Goal: Task Accomplishment & Management: Manage account settings

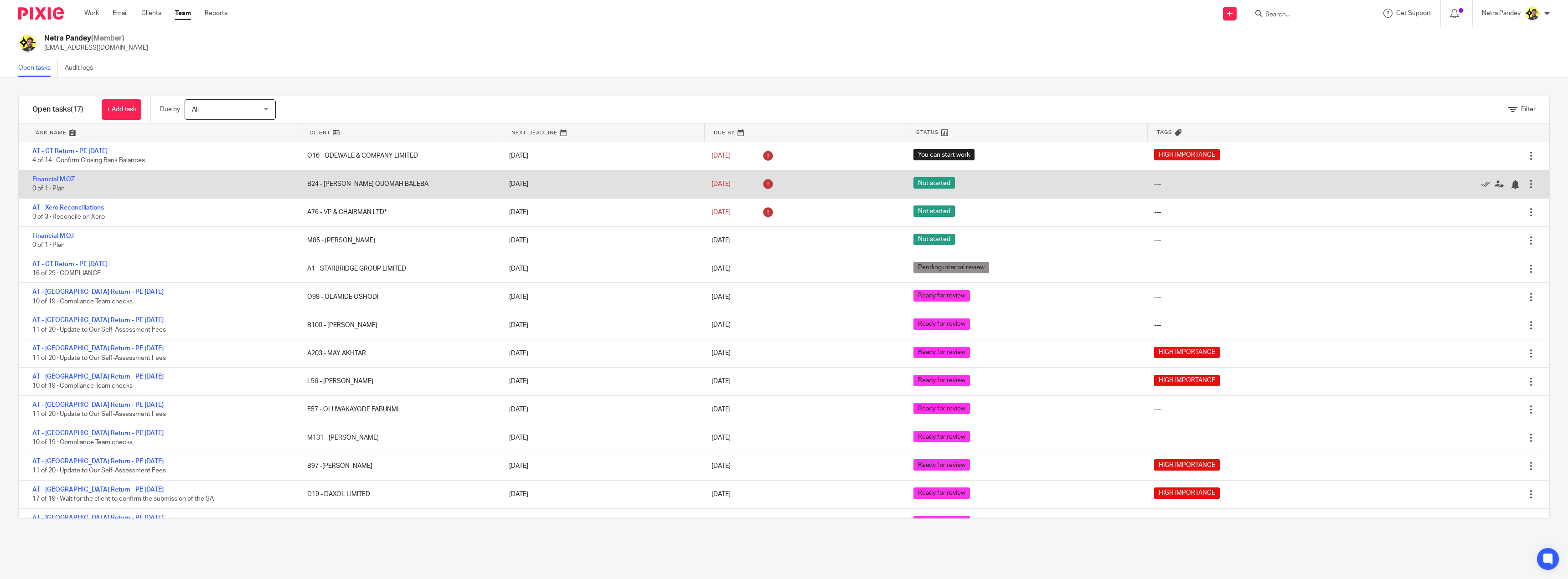
click at [52, 179] on link "Financial M.O.T" at bounding box center [53, 179] width 42 height 6
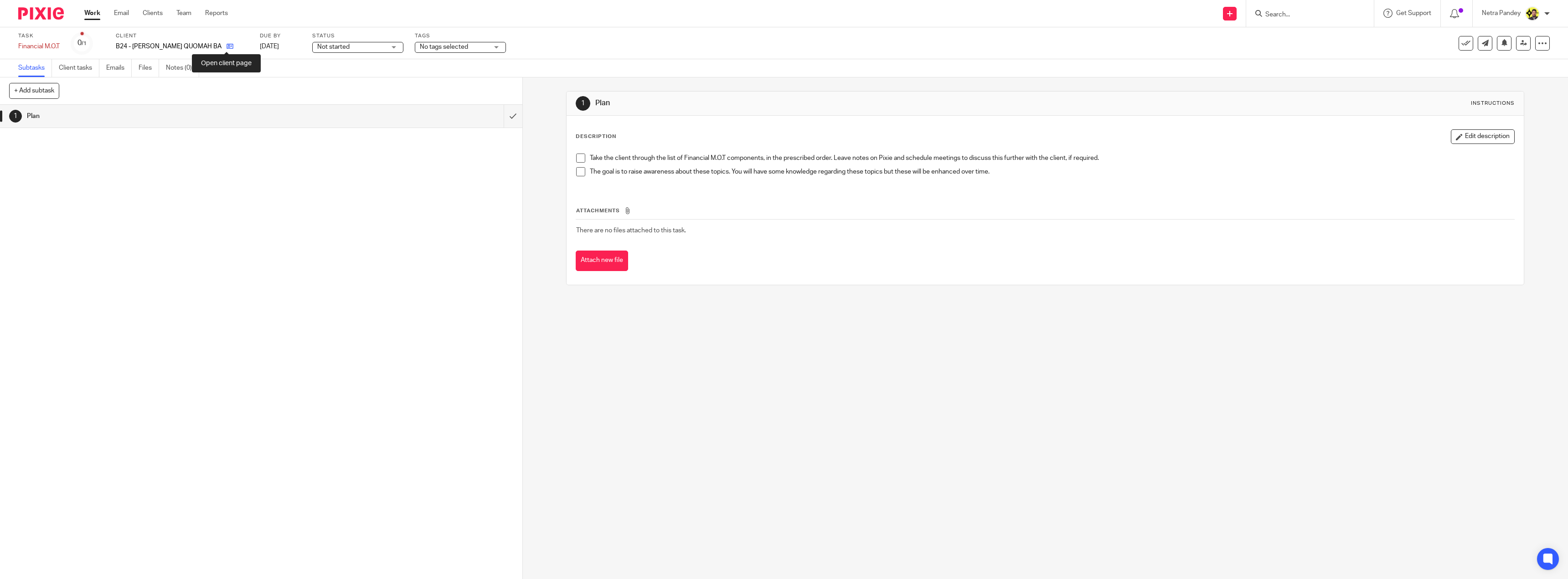
click at [229, 46] on icon at bounding box center [229, 46] width 7 height 7
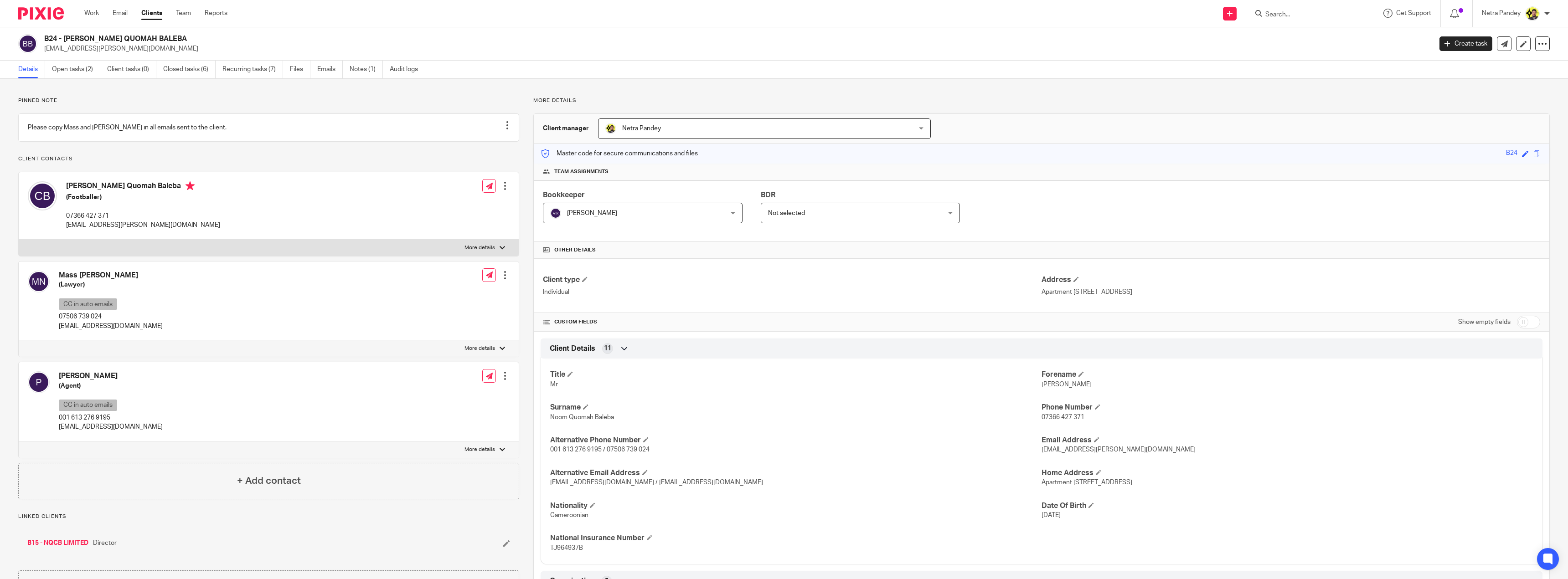
click at [103, 331] on p "contact@massndownjie.com" at bounding box center [111, 326] width 104 height 9
copy div "contact@massndownjie.com"
click at [107, 432] on p "highperformanceottawa@gmail.com" at bounding box center [111, 427] width 104 height 9
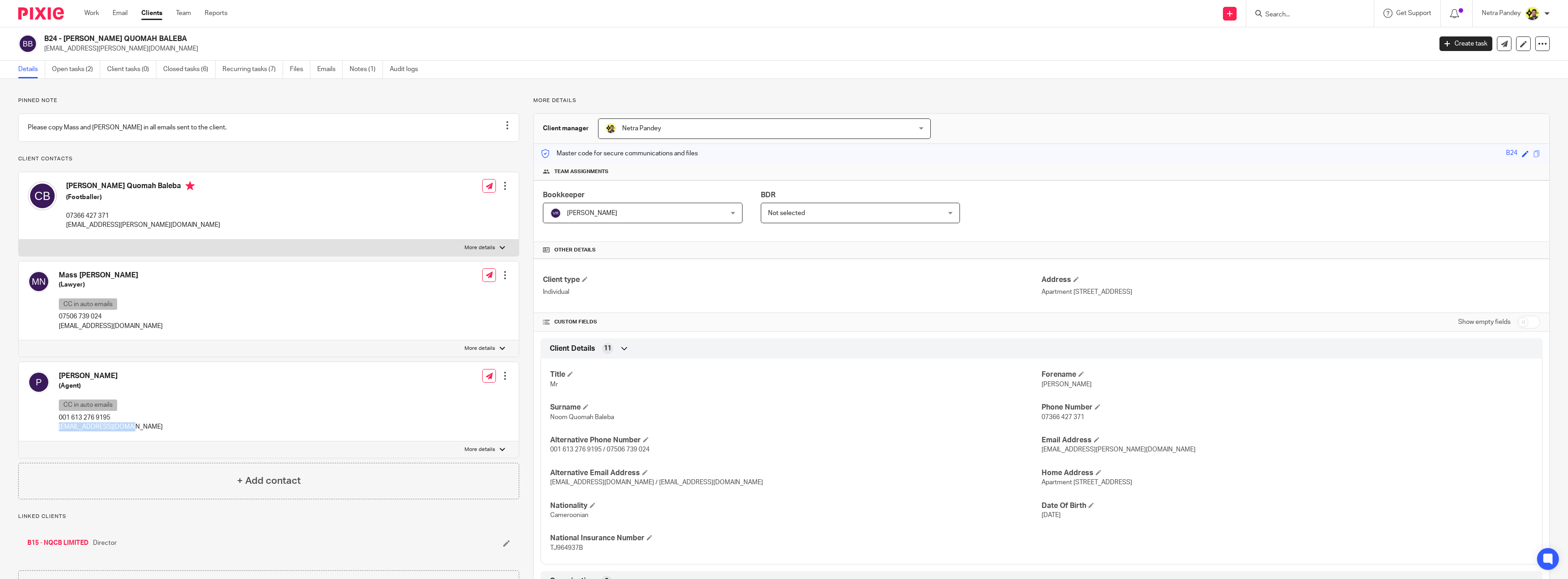
click at [107, 432] on p "highperformanceottawa@gmail.com" at bounding box center [111, 427] width 104 height 9
click at [109, 432] on p "highperformanceottawa@gmail.com" at bounding box center [111, 427] width 104 height 9
copy div "highperformanceottawa@gmail.com"
click at [269, 307] on div "Mass Ndow-Njie (Lawyer) CC in auto emails 07506 739 024 contact@massndownjie.co…" at bounding box center [269, 301] width 500 height 79
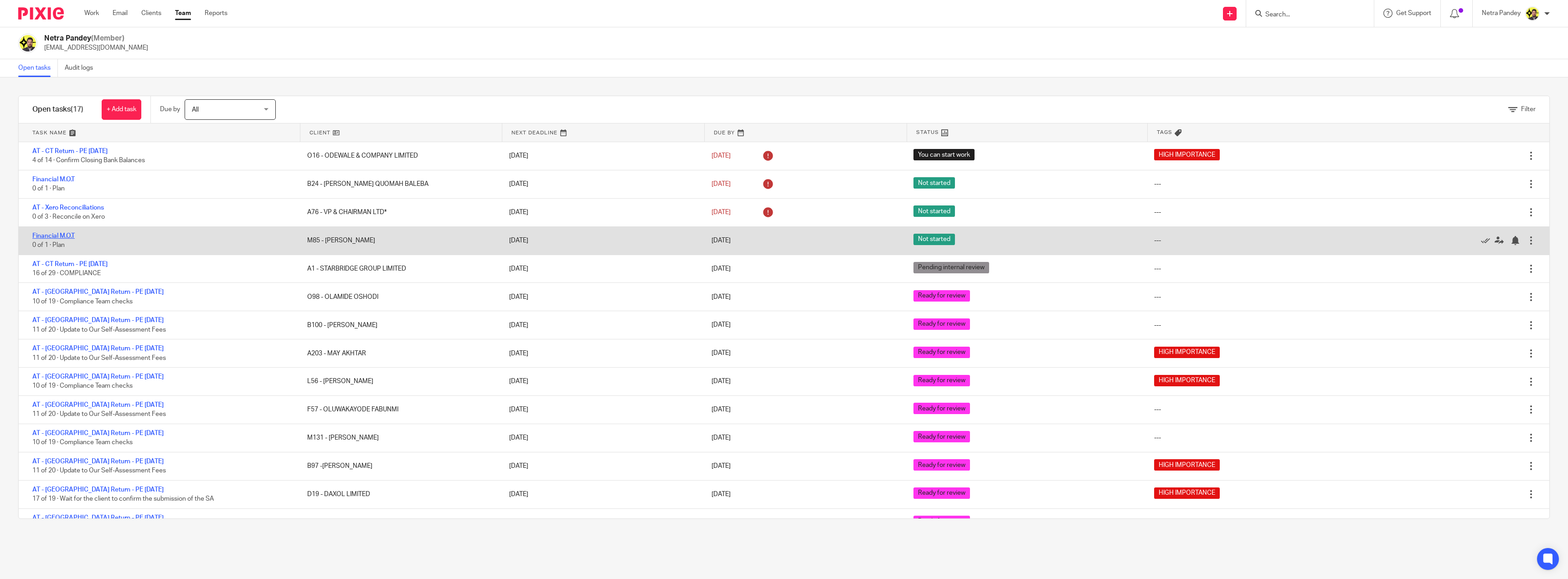
click at [53, 233] on link "Financial M.O.T" at bounding box center [53, 236] width 42 height 6
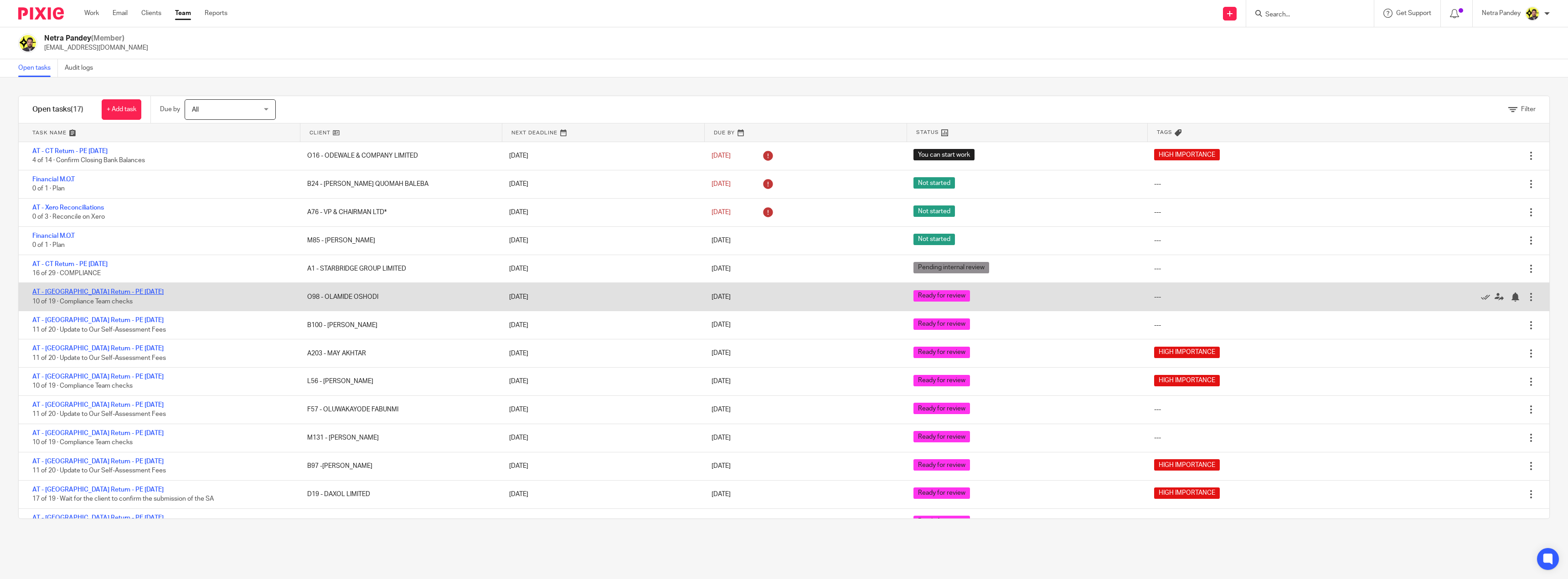
click at [82, 289] on link "AT - [GEOGRAPHIC_DATA] Return - PE [DATE]" at bounding box center [98, 292] width 131 height 6
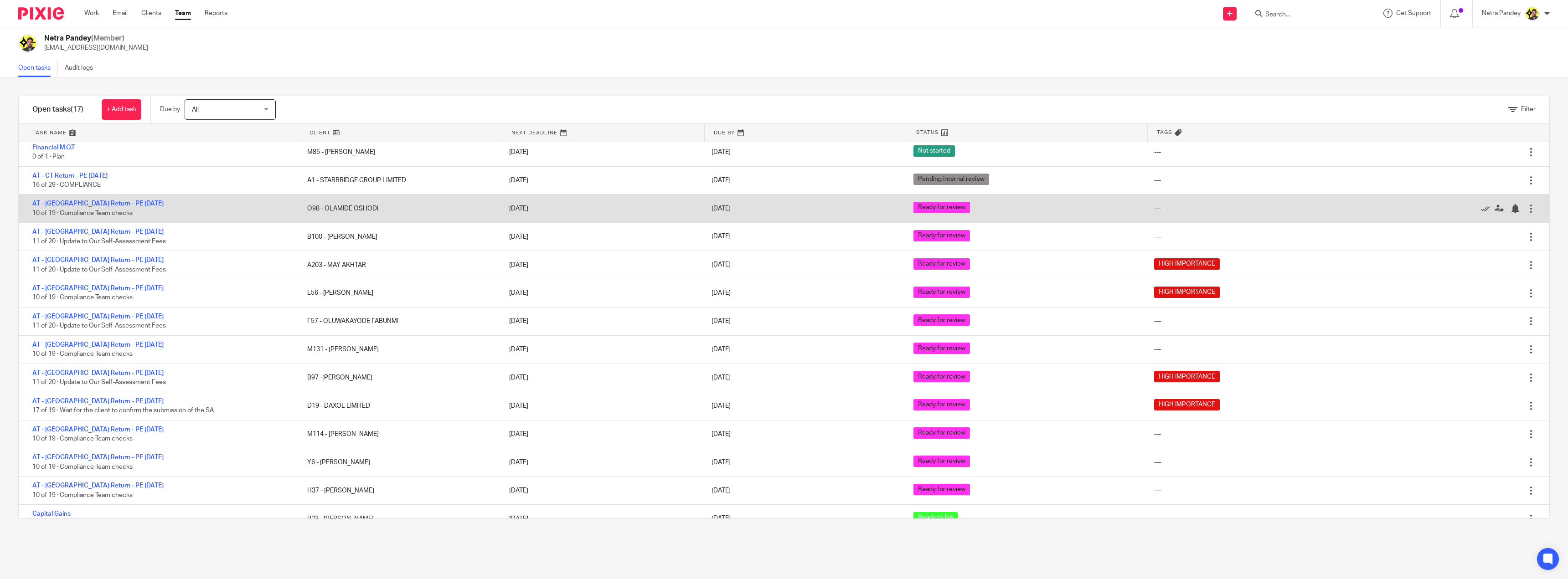
scroll to position [91, 0]
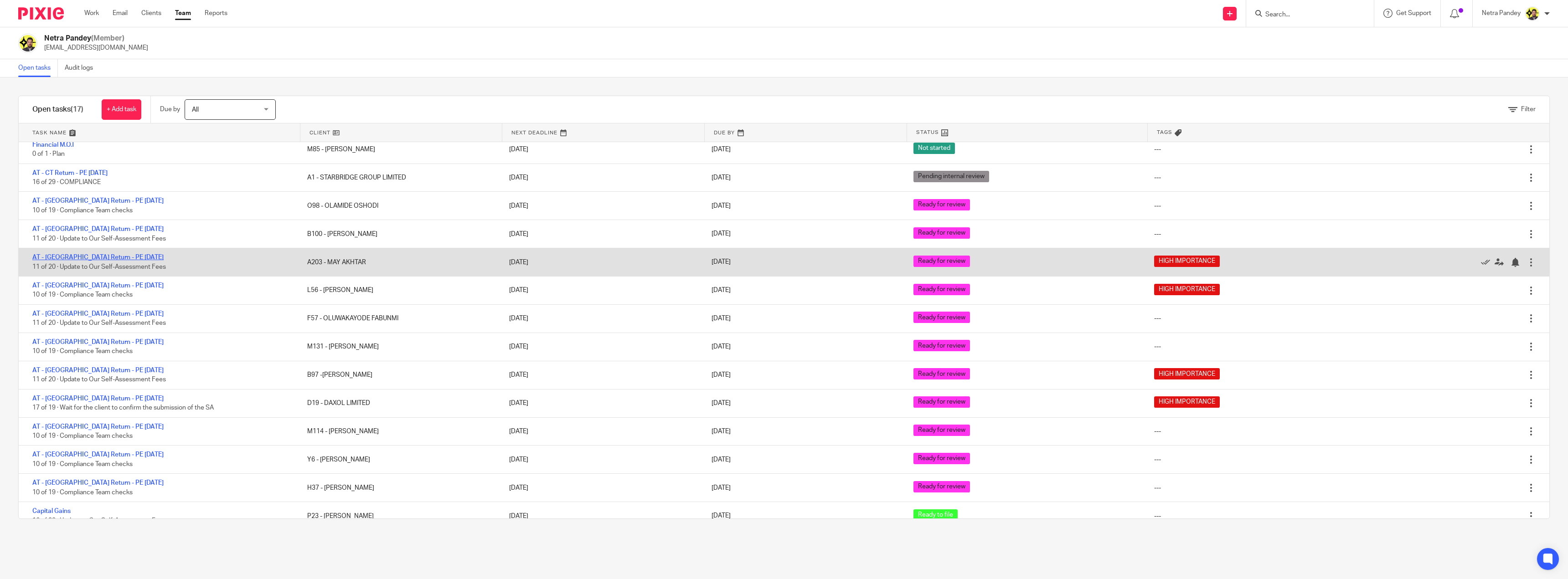
click at [100, 256] on link "AT - [GEOGRAPHIC_DATA] Return - PE [DATE]" at bounding box center [98, 258] width 131 height 6
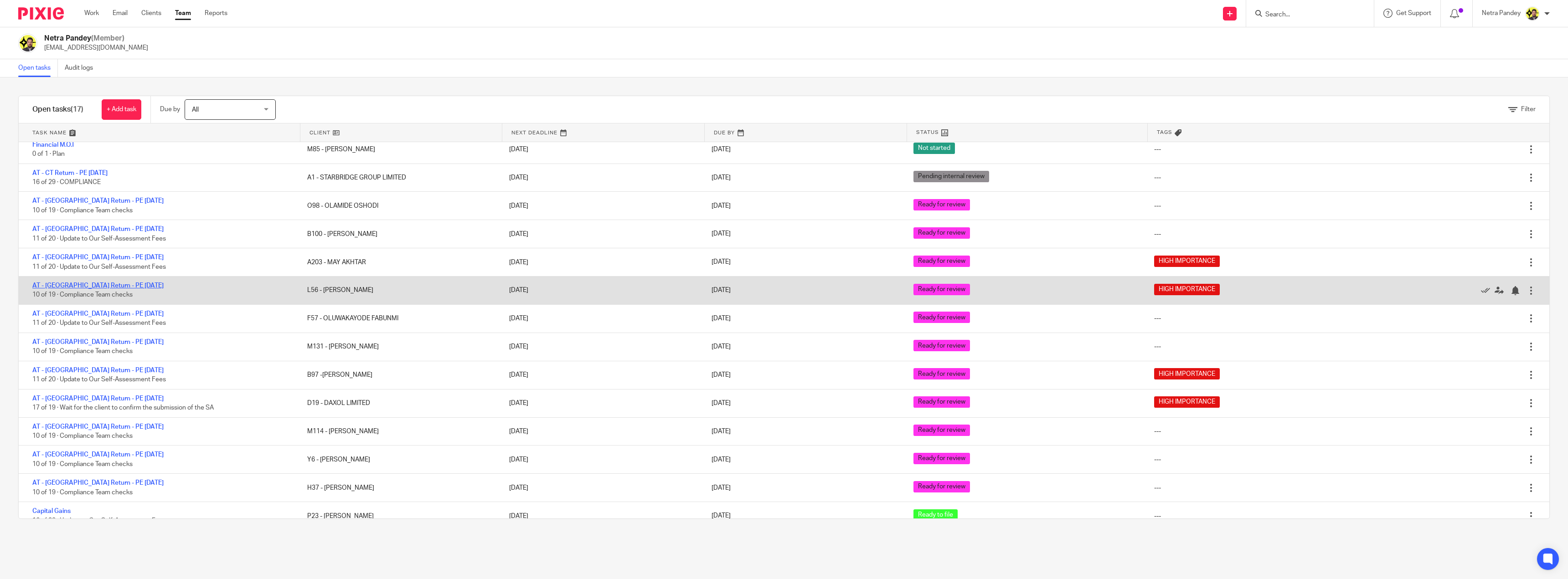
click at [104, 283] on link "AT - [GEOGRAPHIC_DATA] Return - PE [DATE]" at bounding box center [98, 286] width 131 height 6
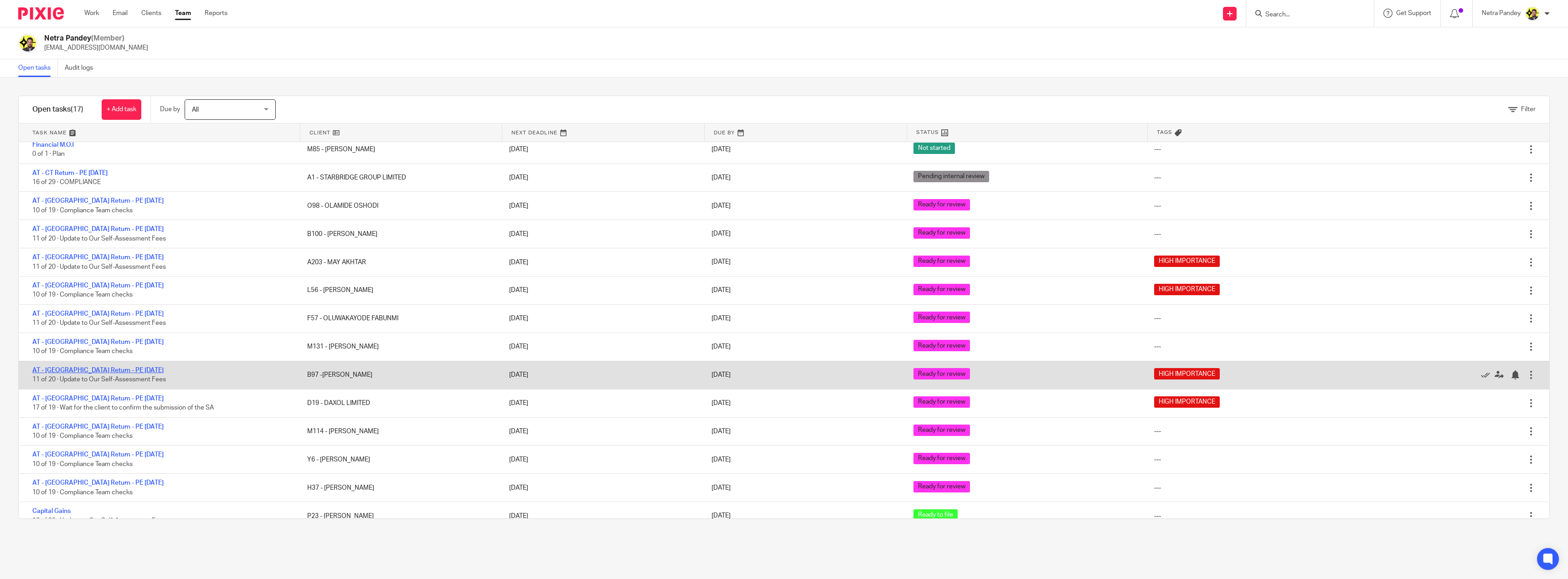
click link "AT - [GEOGRAPHIC_DATA] Return - PE [DATE]"
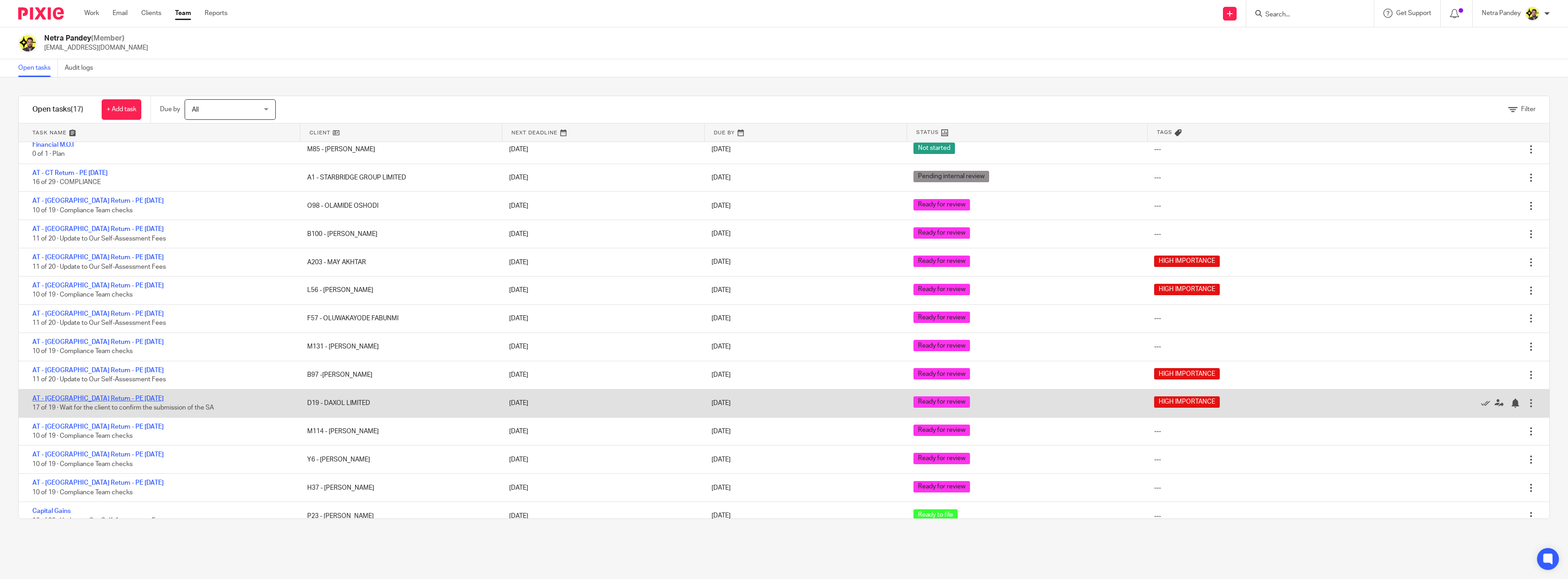
click link "AT - [GEOGRAPHIC_DATA] Return - PE [DATE]"
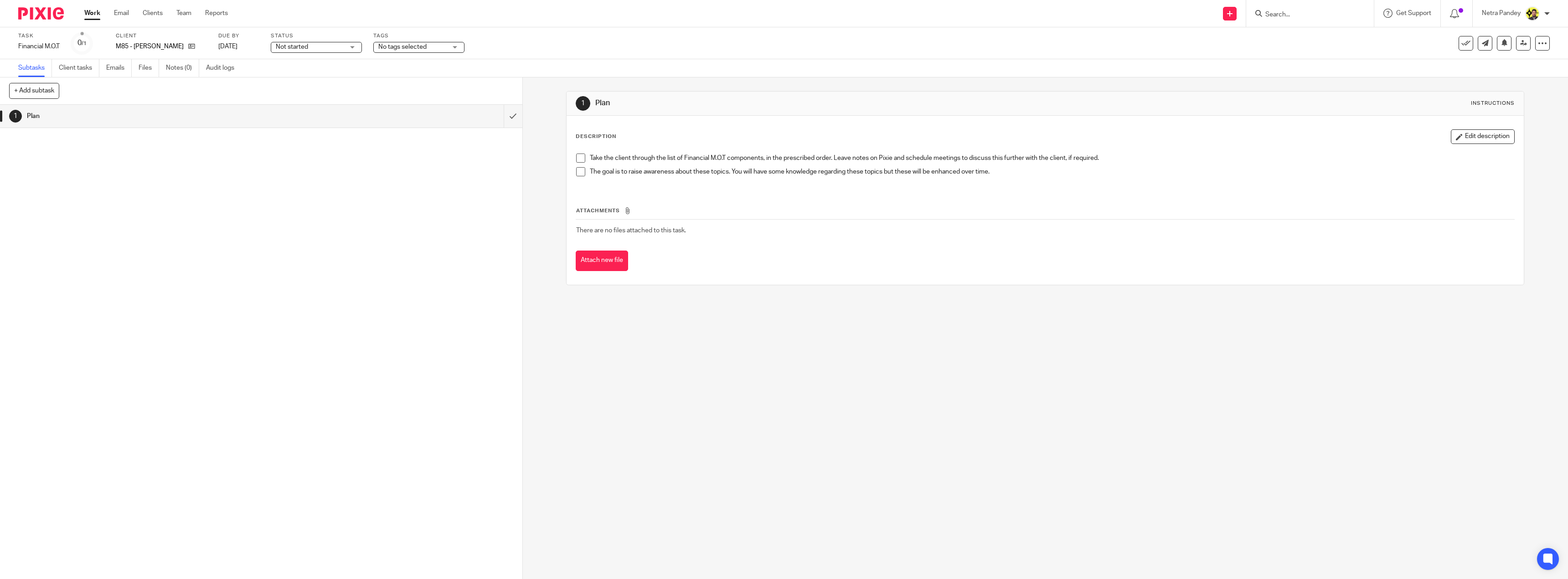
click at [37, 111] on h1 "Plan" at bounding box center [183, 116] width 312 height 13
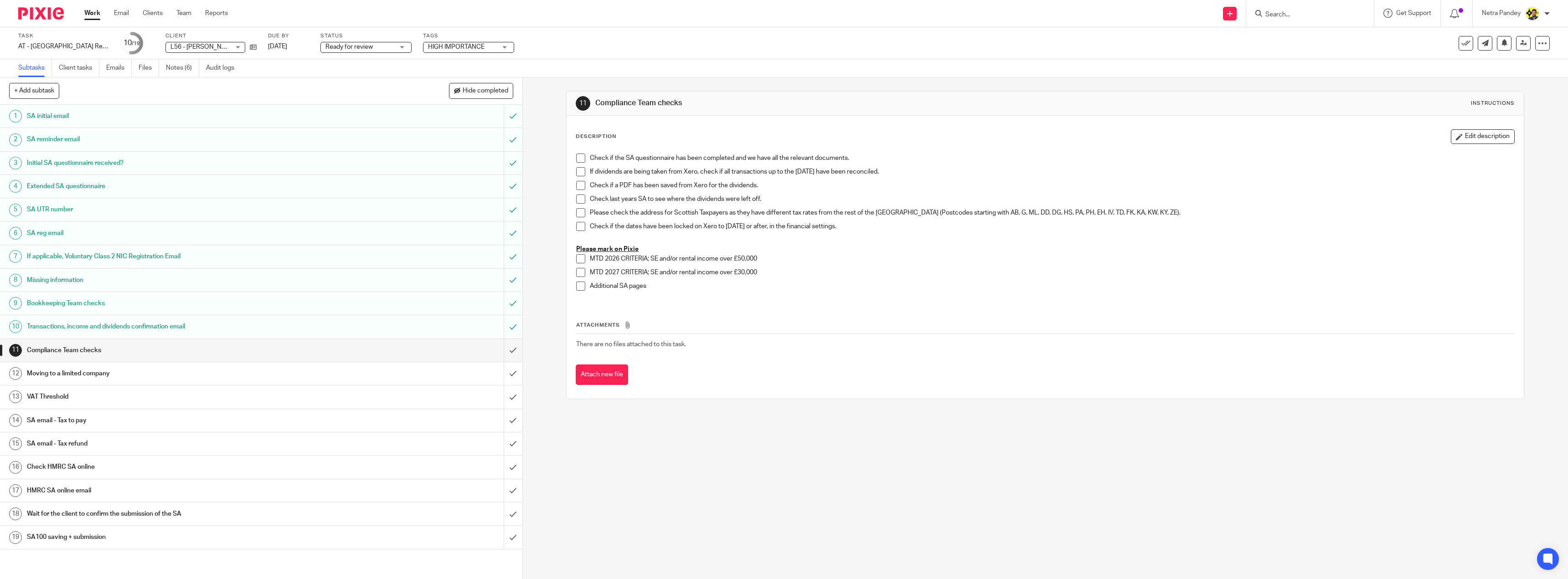
click at [284, 427] on h1 "SA email - Tax to pay" at bounding box center [183, 420] width 312 height 13
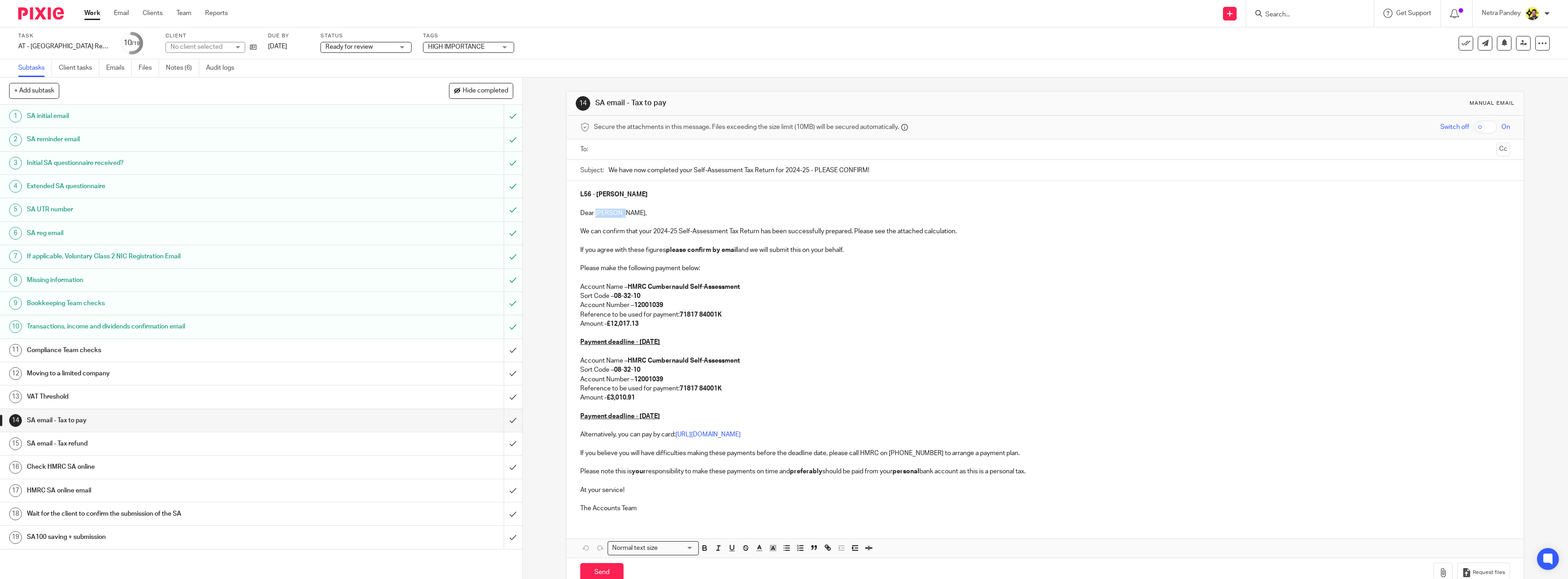
drag, startPoint x: 621, startPoint y: 213, endPoint x: 595, endPoint y: 212, distance: 26.0
click at [595, 212] on p "Dear [PERSON_NAME]," at bounding box center [1045, 213] width 930 height 9
copy p "Adebanke"
click at [422, 350] on div "Compliance Team checks" at bounding box center [261, 350] width 468 height 13
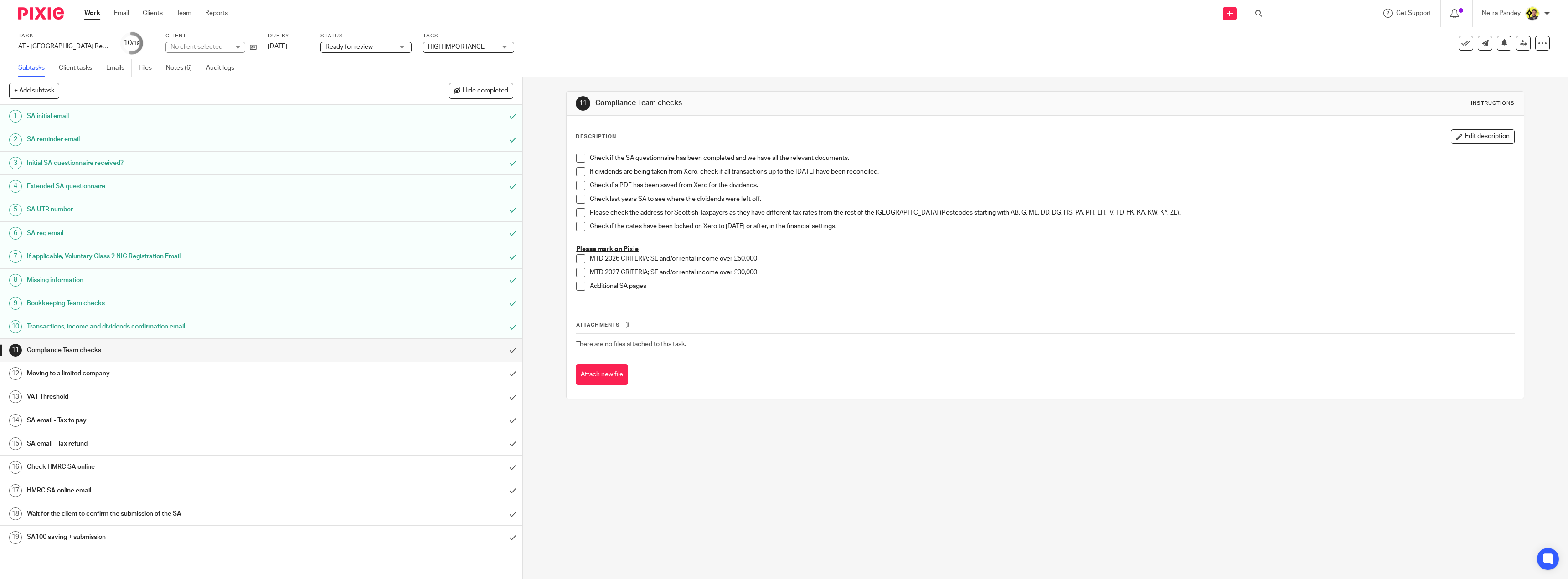
click at [578, 161] on span at bounding box center [580, 158] width 9 height 9
click at [577, 173] on span at bounding box center [580, 172] width 9 height 9
click at [580, 189] on span at bounding box center [580, 186] width 9 height 9
click at [580, 202] on span at bounding box center [580, 199] width 9 height 9
click at [580, 211] on span at bounding box center [580, 213] width 9 height 9
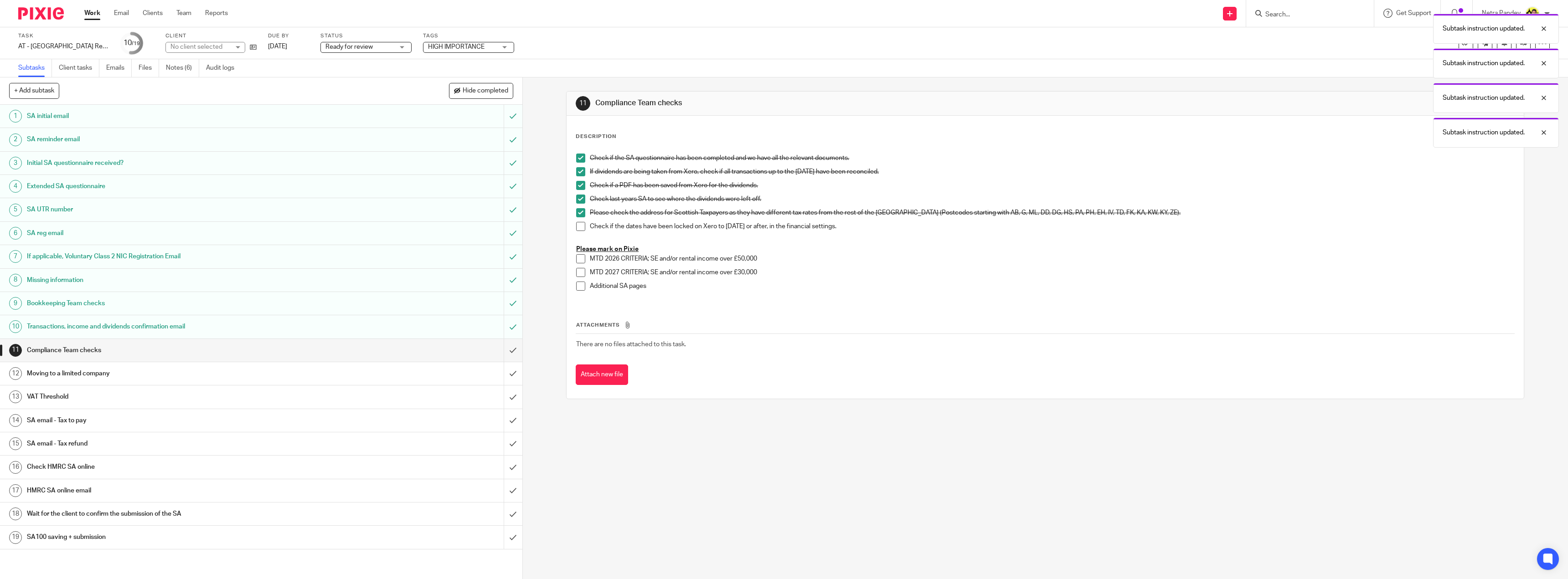
click at [582, 228] on span at bounding box center [580, 226] width 9 height 9
click at [501, 350] on input "submit" at bounding box center [261, 350] width 522 height 22
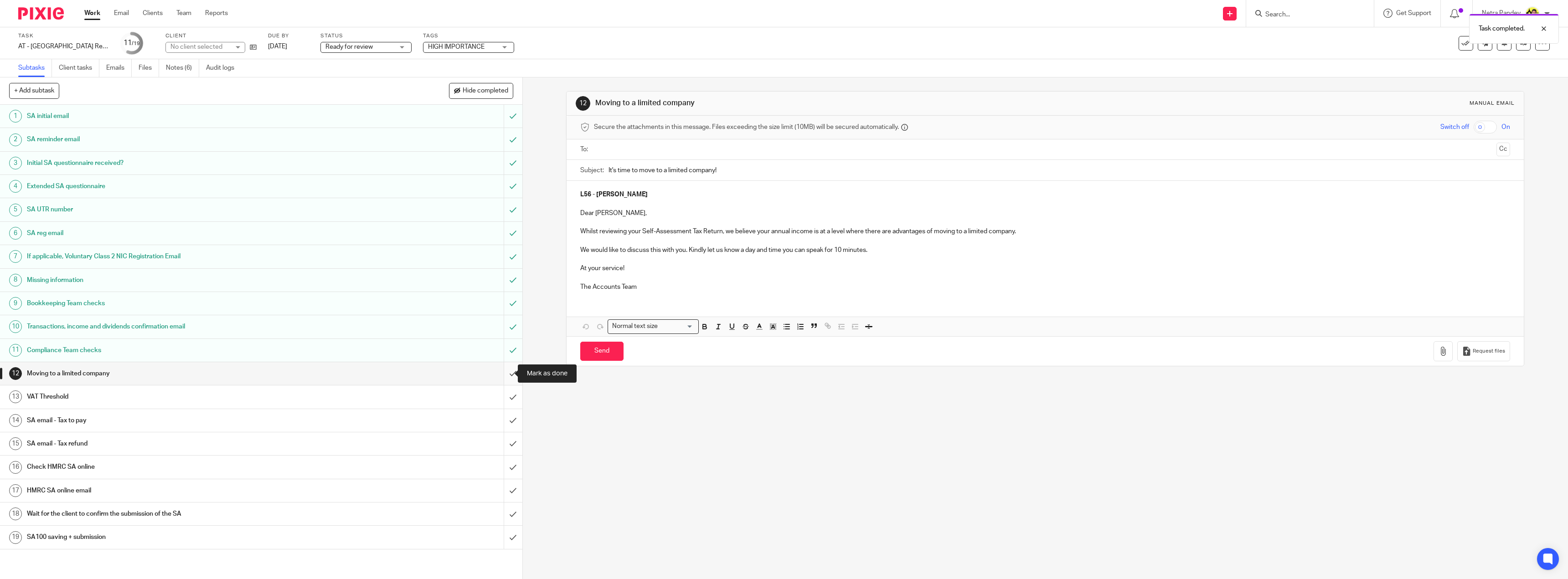
click at [498, 375] on input "submit" at bounding box center [261, 373] width 522 height 22
click at [506, 407] on input "submit" at bounding box center [261, 396] width 522 height 22
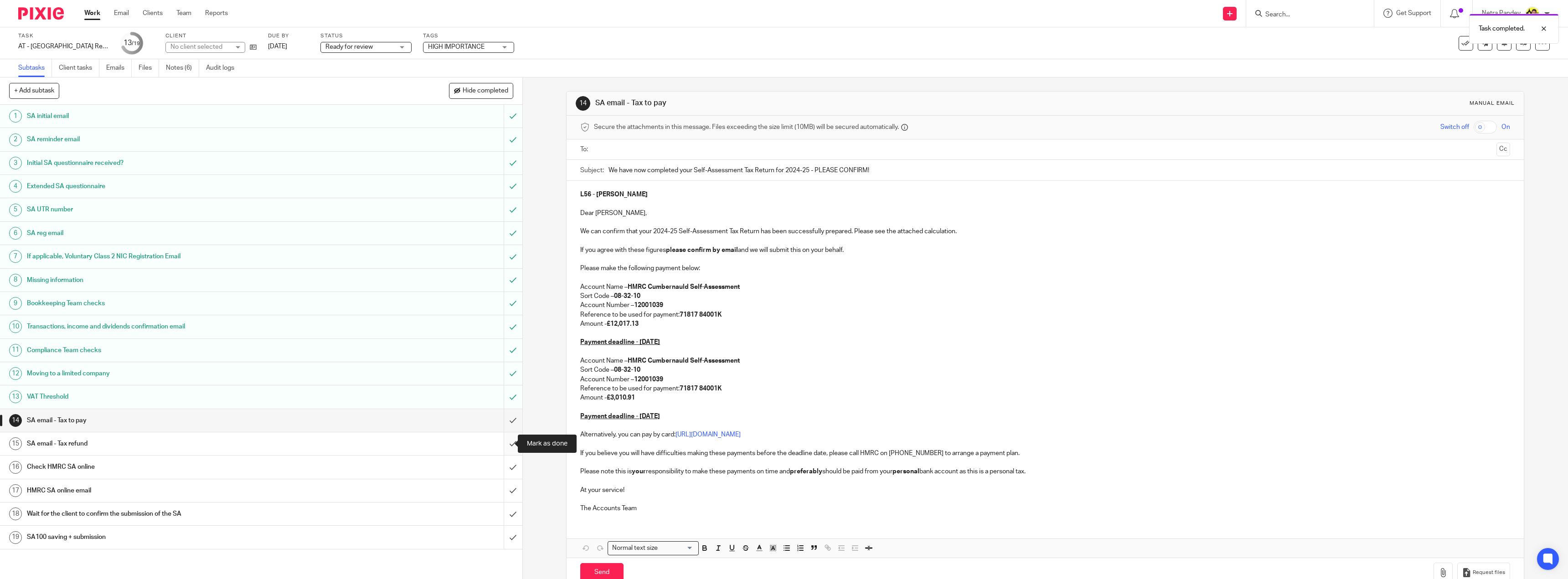
click at [501, 447] on input "submit" at bounding box center [261, 443] width 522 height 22
click at [499, 468] on input "submit" at bounding box center [261, 467] width 522 height 22
click at [504, 488] on input "submit" at bounding box center [261, 490] width 522 height 22
click at [633, 153] on input "text" at bounding box center [1045, 150] width 896 height 10
drag, startPoint x: 1488, startPoint y: 150, endPoint x: 1437, endPoint y: 161, distance: 52.2
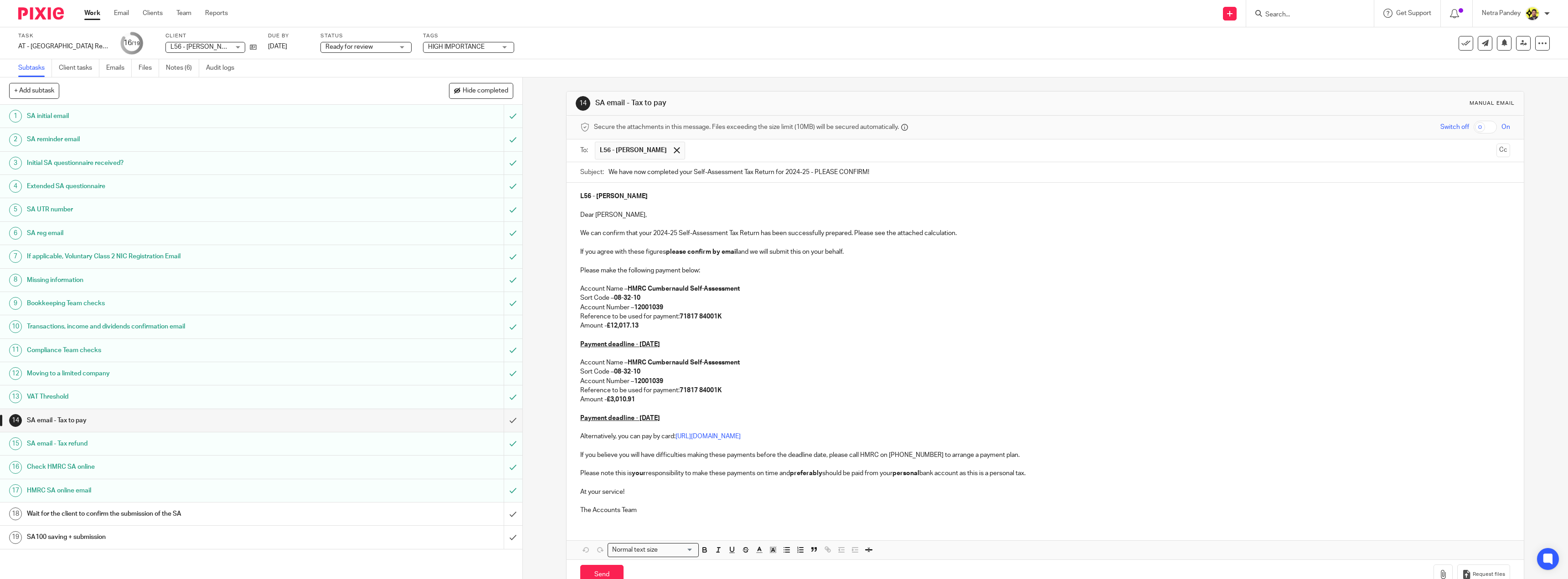
click at [1496, 150] on button "Cc" at bounding box center [1502, 150] width 13 height 13
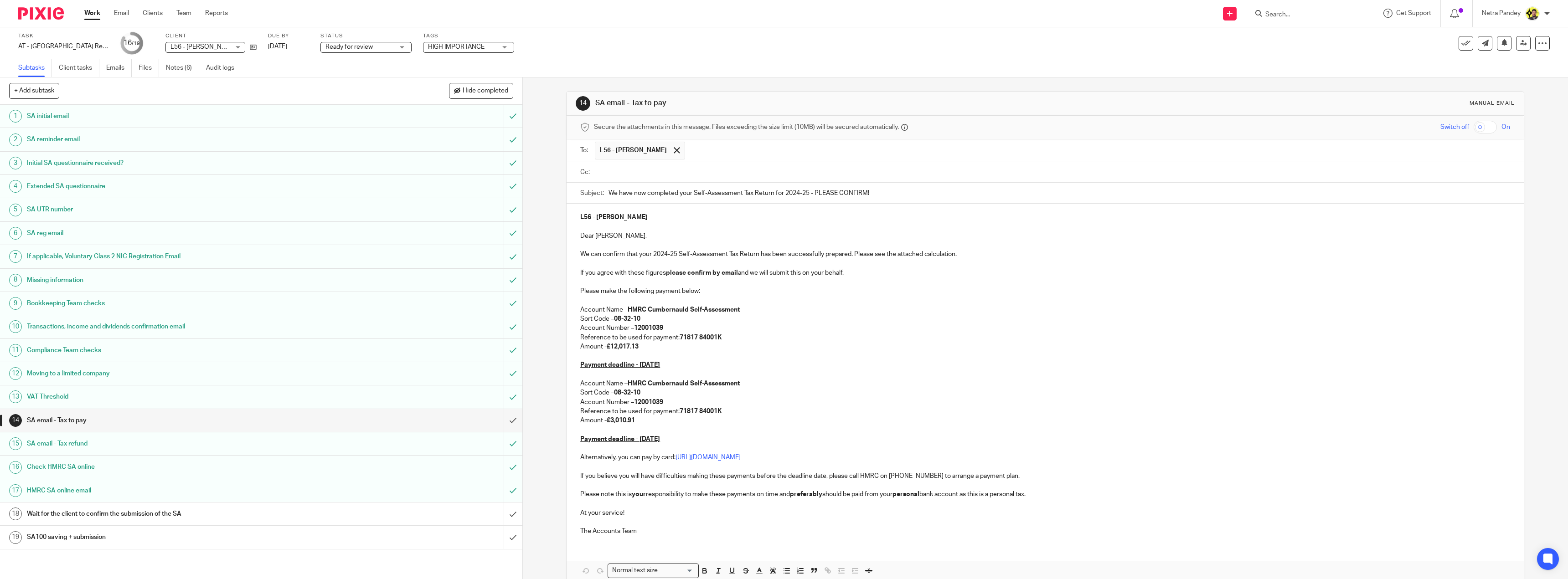
click at [637, 175] on input "text" at bounding box center [1051, 172] width 909 height 10
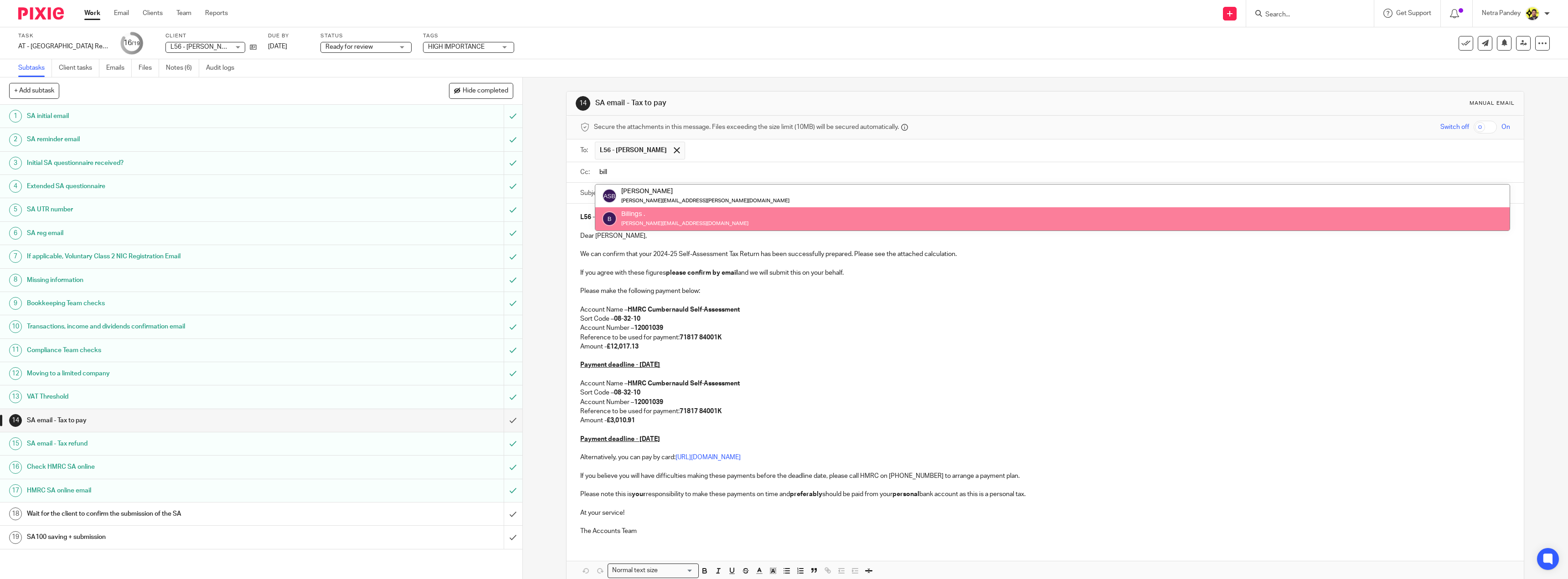
type input "bill"
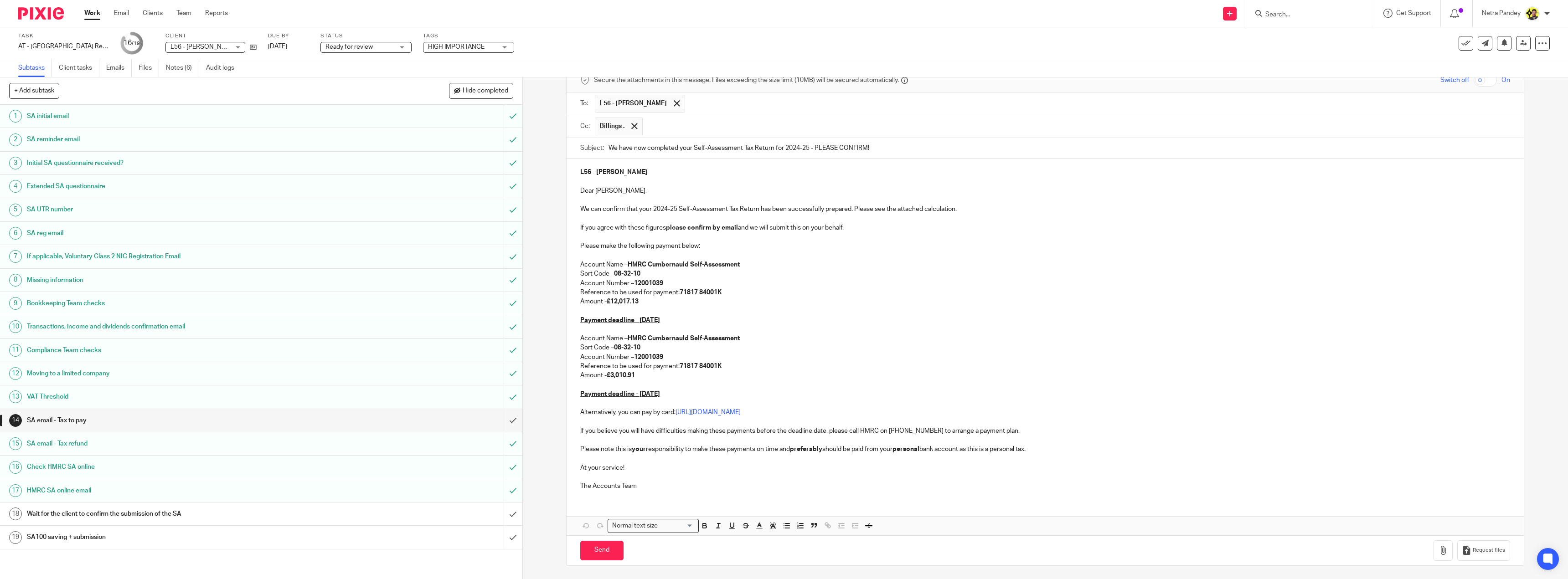
scroll to position [48, 0]
click at [182, 70] on link "Notes (6)" at bounding box center [183, 68] width 33 height 18
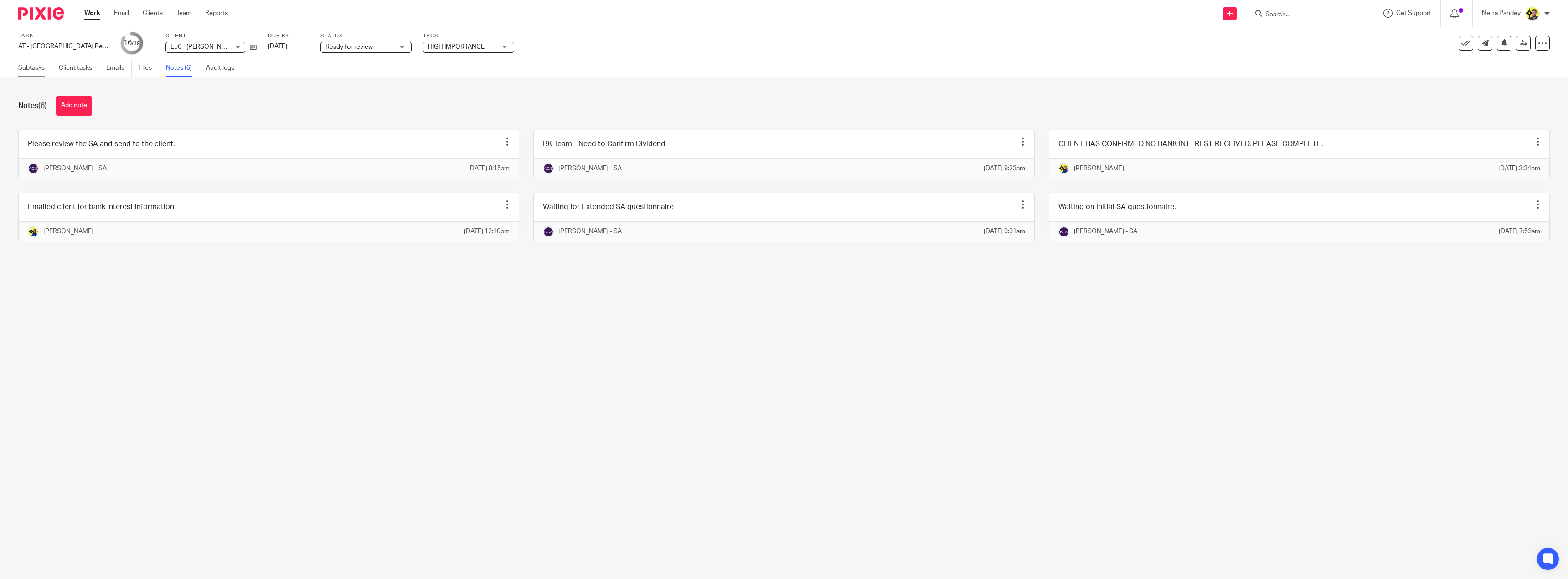
click at [35, 70] on link "Subtasks" at bounding box center [35, 68] width 33 height 18
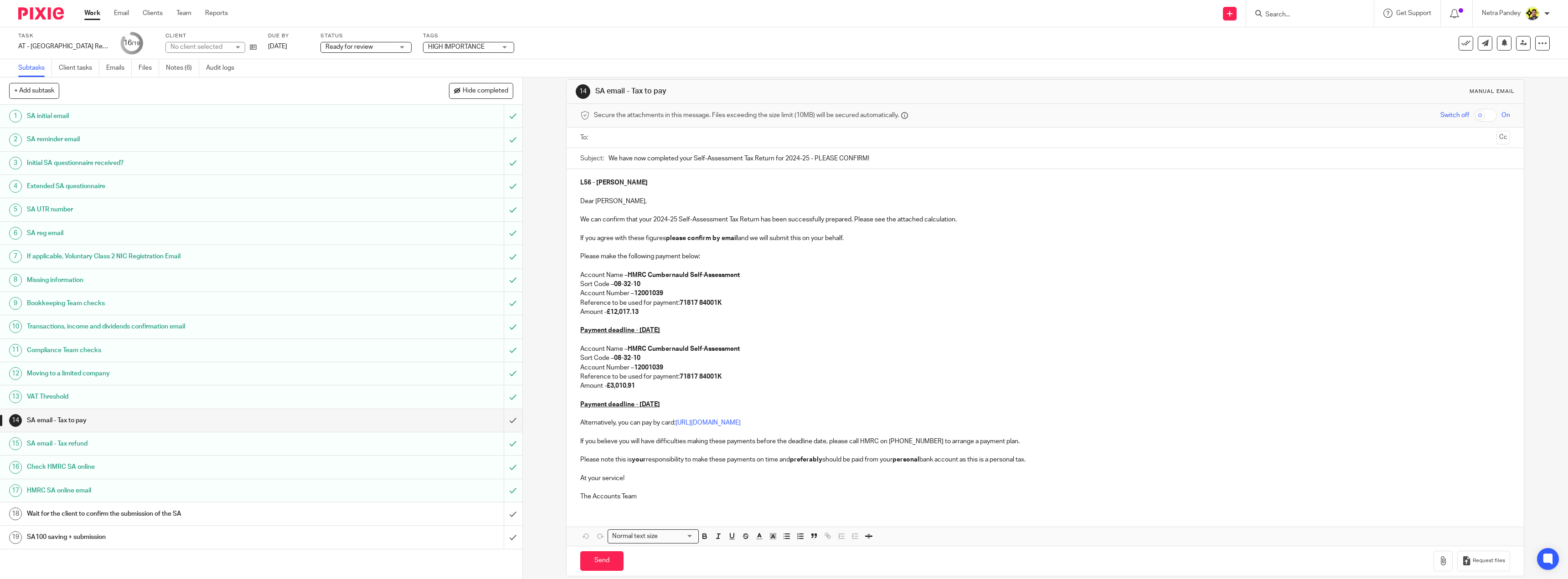
scroll to position [22, 0]
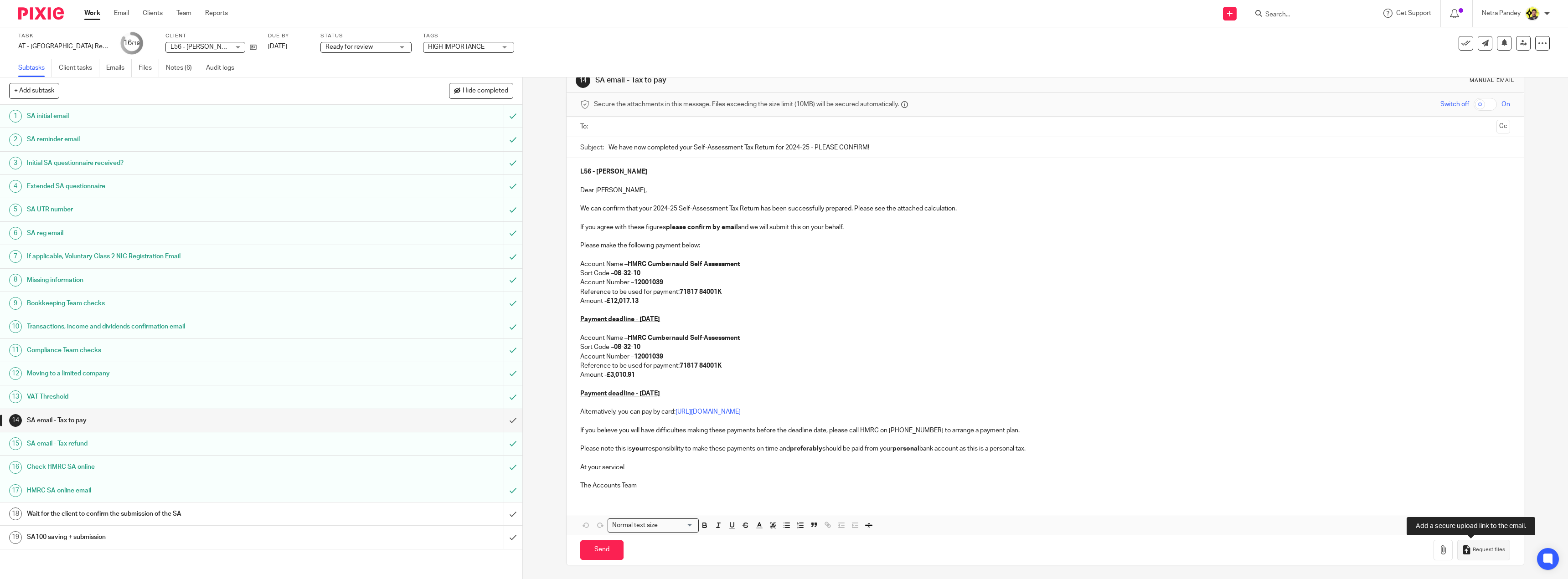
click at [1472, 549] on span "Request files" at bounding box center [1488, 549] width 32 height 7
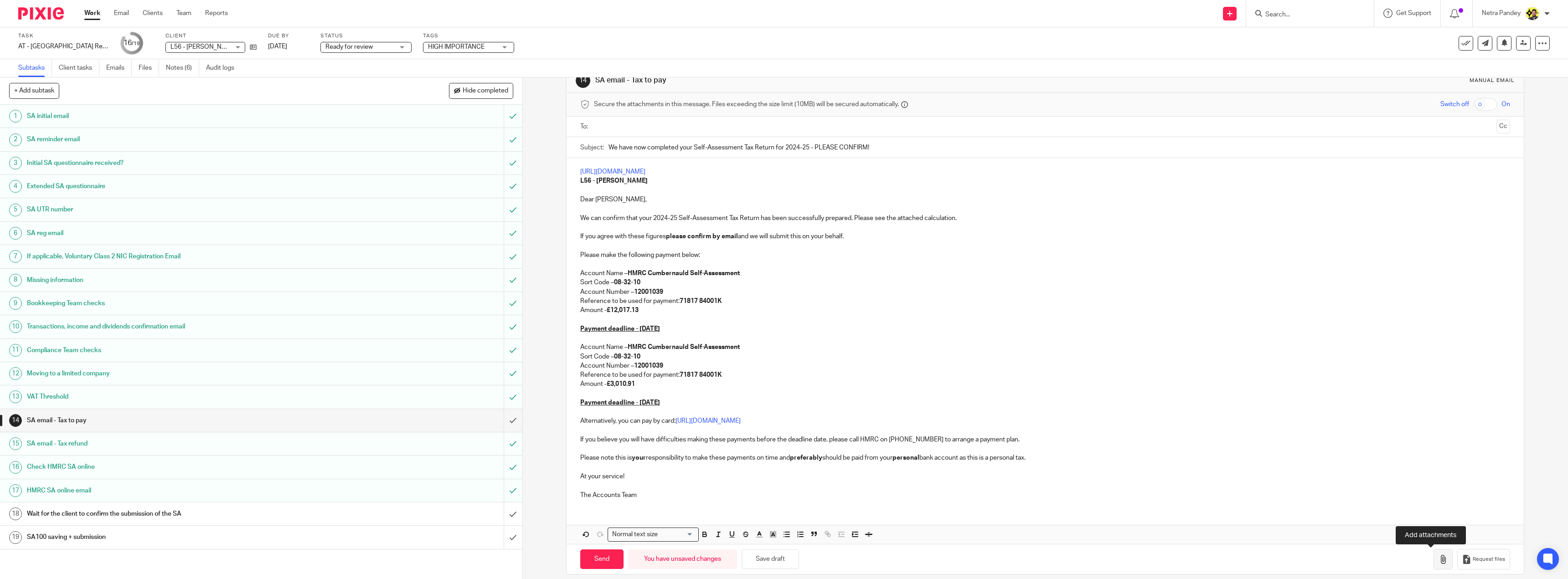
click at [1438, 562] on icon "button" at bounding box center [1443, 560] width 9 height 9
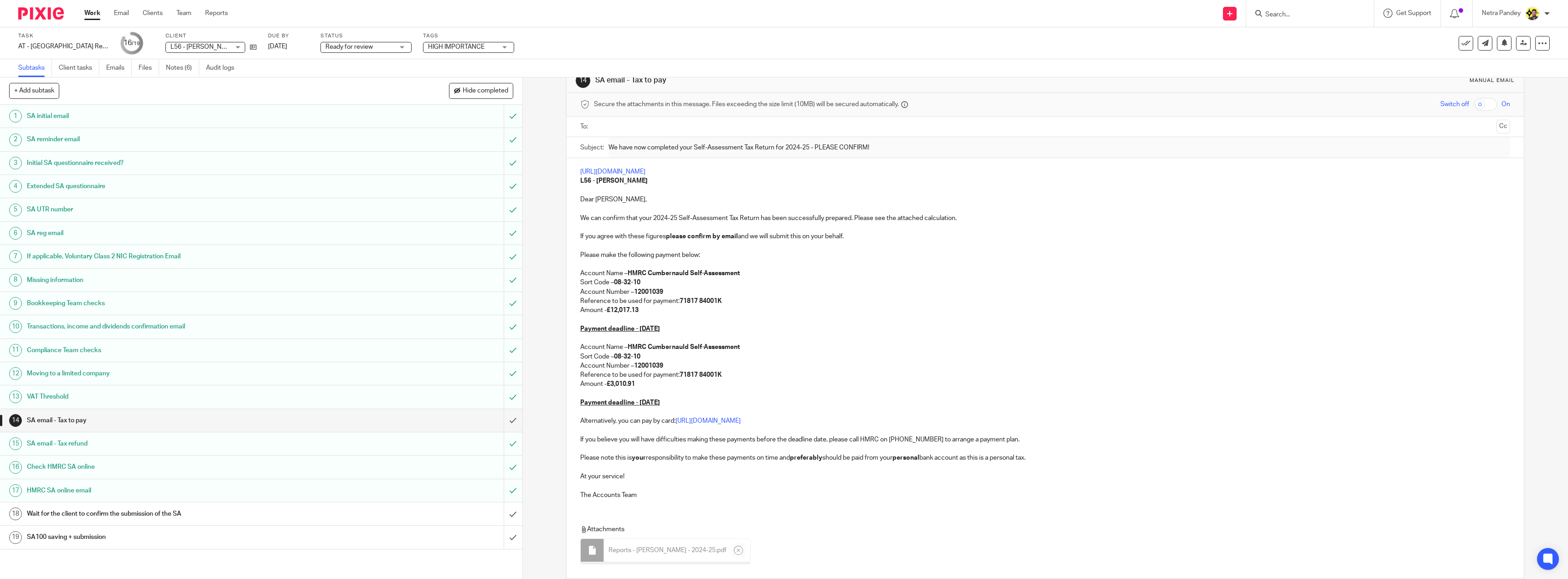
click at [603, 125] on input "text" at bounding box center [1045, 127] width 896 height 10
click at [1496, 121] on button "Cc" at bounding box center [1502, 127] width 13 height 13
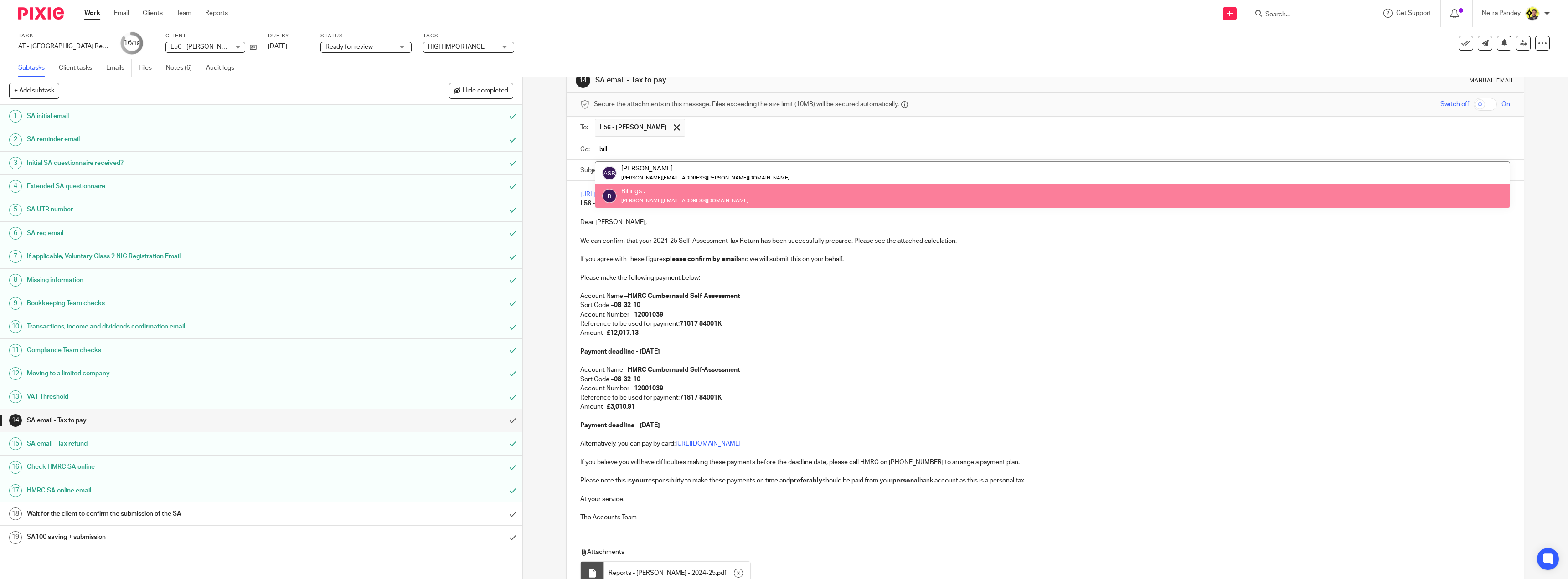
type input "bill"
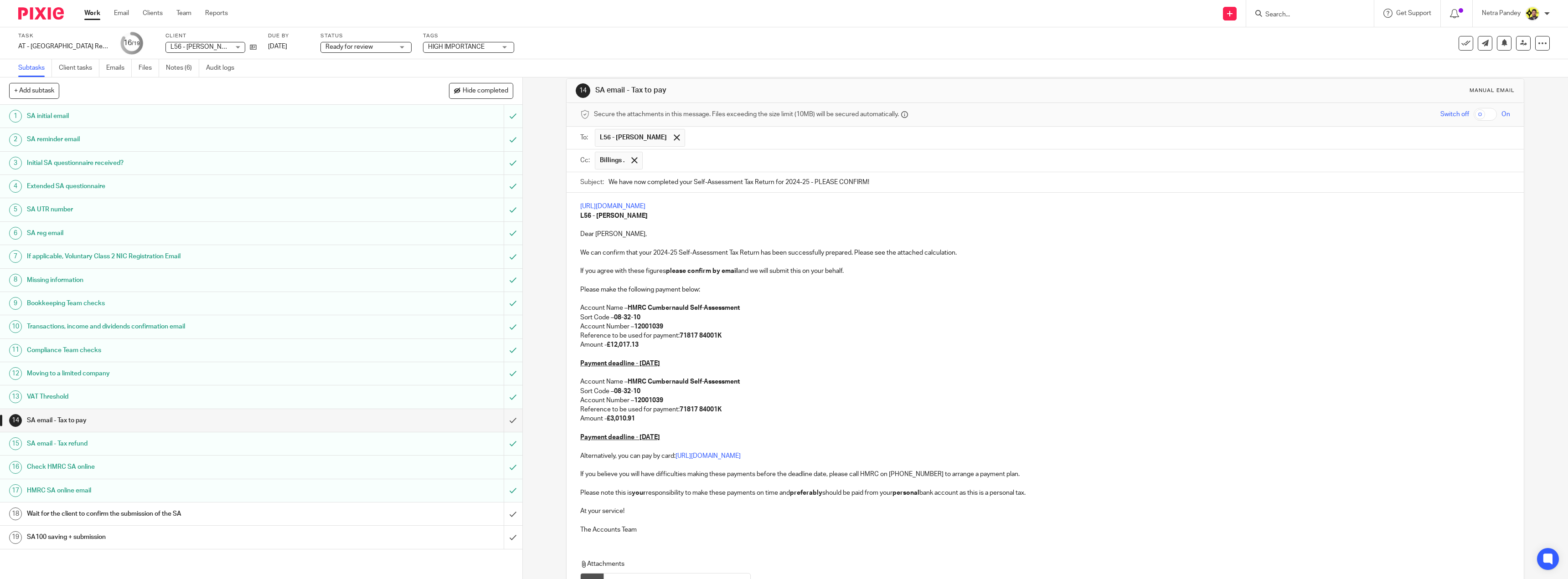
scroll to position [0, 0]
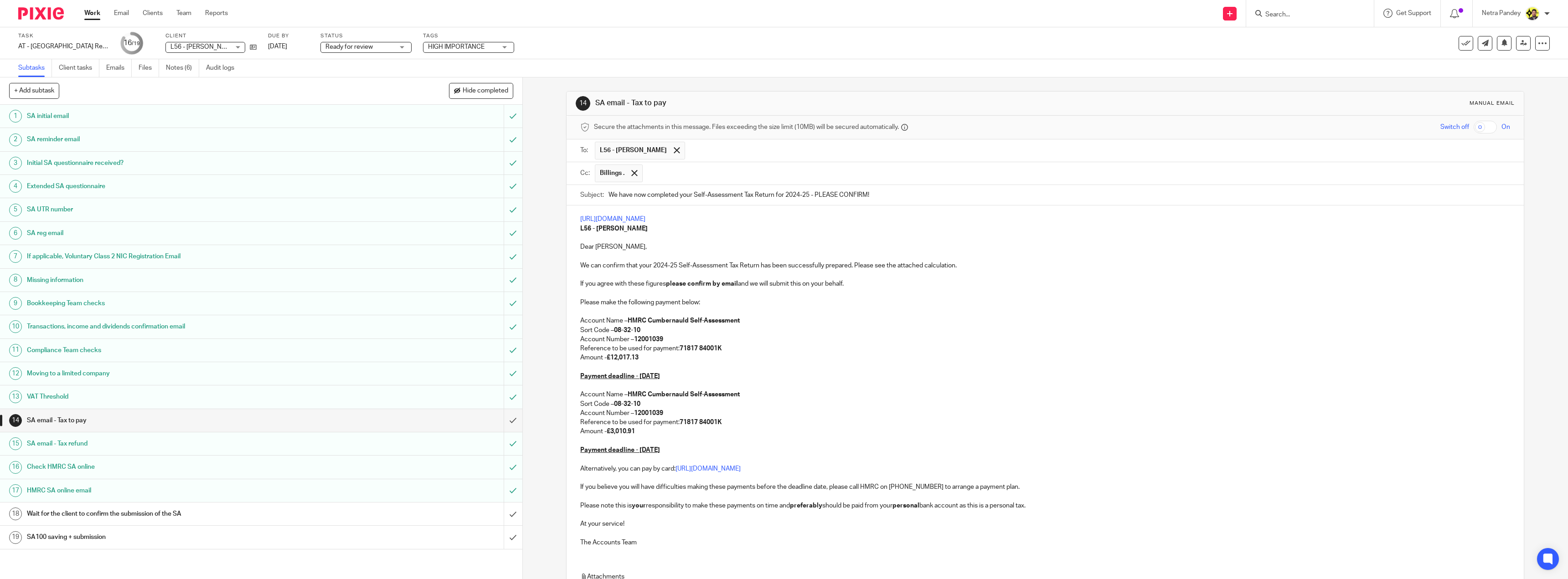
click at [815, 218] on p "https://1stclassaccounts.usepixie.net/u/a93f6019ce79cc18796432e02c96b376" at bounding box center [1045, 219] width 930 height 9
click at [623, 262] on button "Remove" at bounding box center [640, 262] width 33 height 15
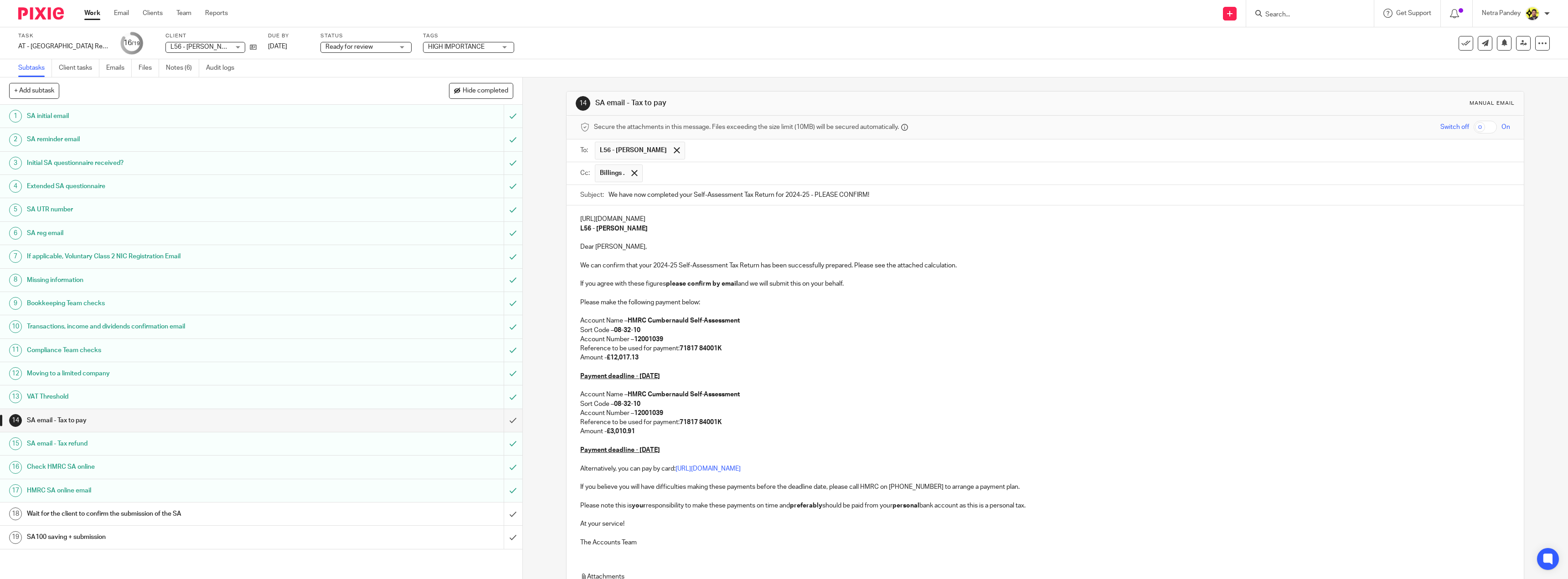
click at [758, 235] on p at bounding box center [1045, 238] width 930 height 9
click at [812, 220] on p "https://1stclassaccounts.usepixie.net/u/a93f6019ce79cc18796432e02c96b376" at bounding box center [1045, 219] width 930 height 9
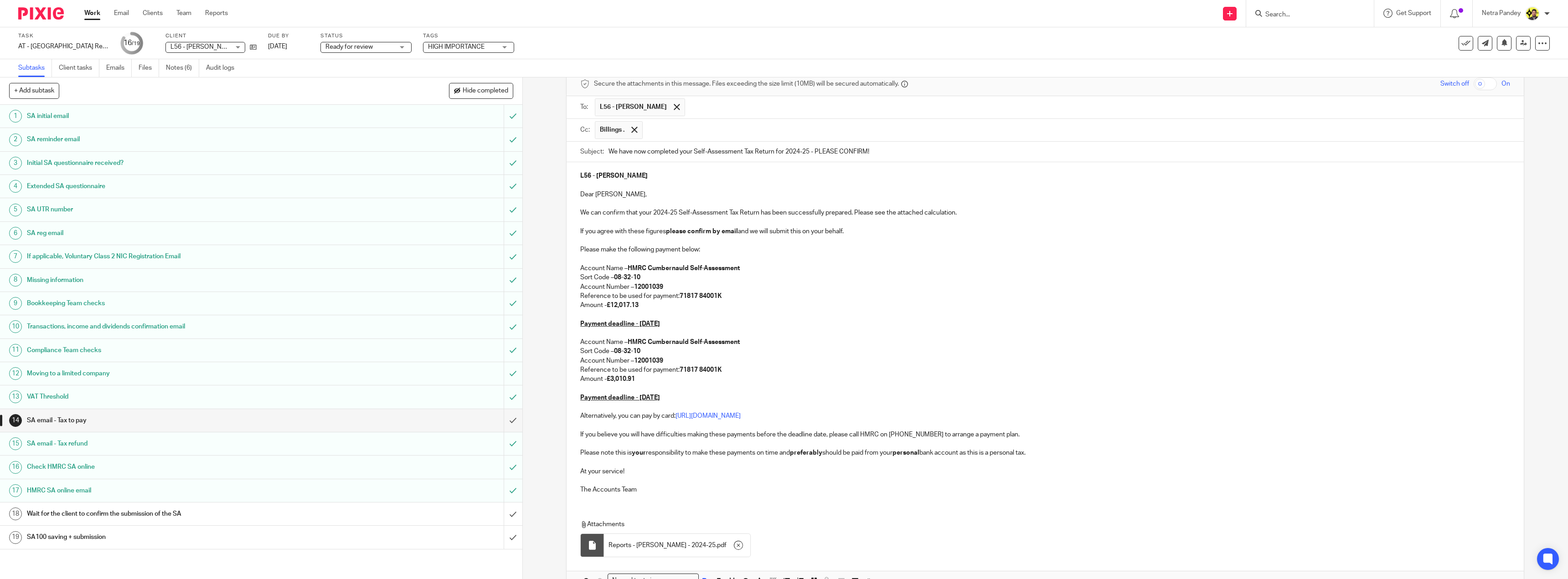
scroll to position [98, 0]
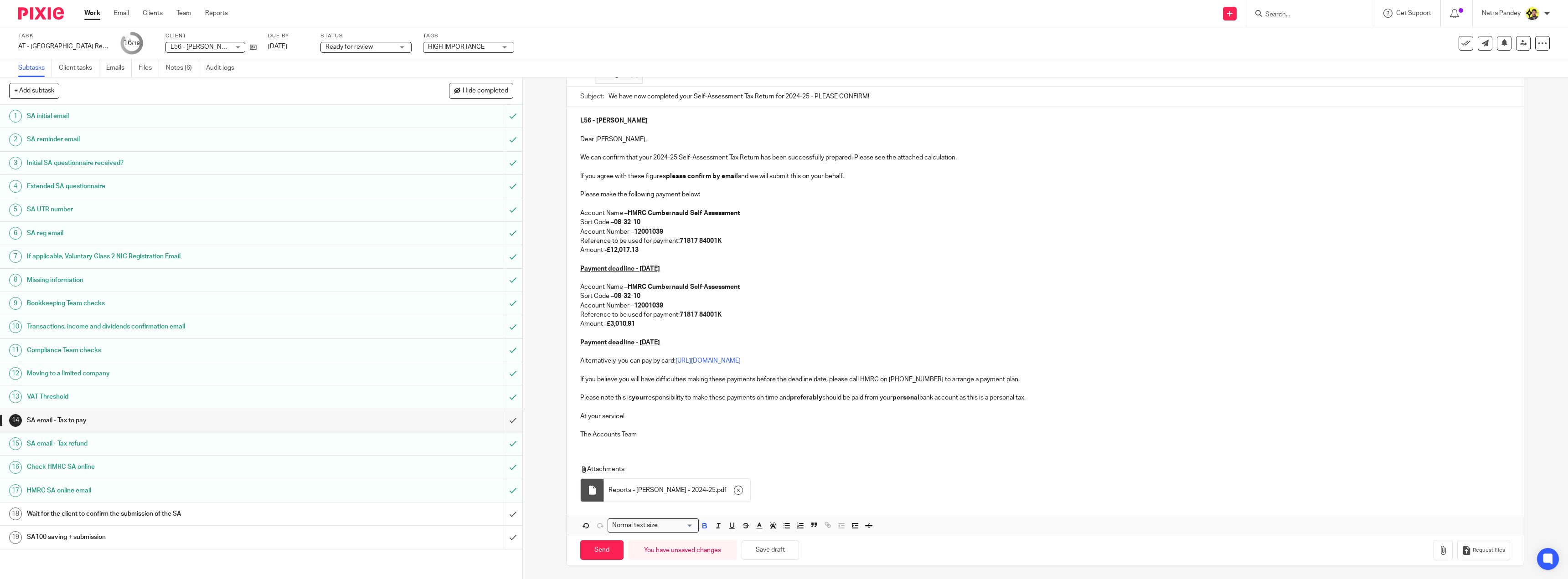
click at [859, 256] on p at bounding box center [1045, 259] width 930 height 9
click at [751, 552] on button "Save draft" at bounding box center [770, 550] width 57 height 19
click input "Send"
type input "Sent"
click link "Notes (6)"
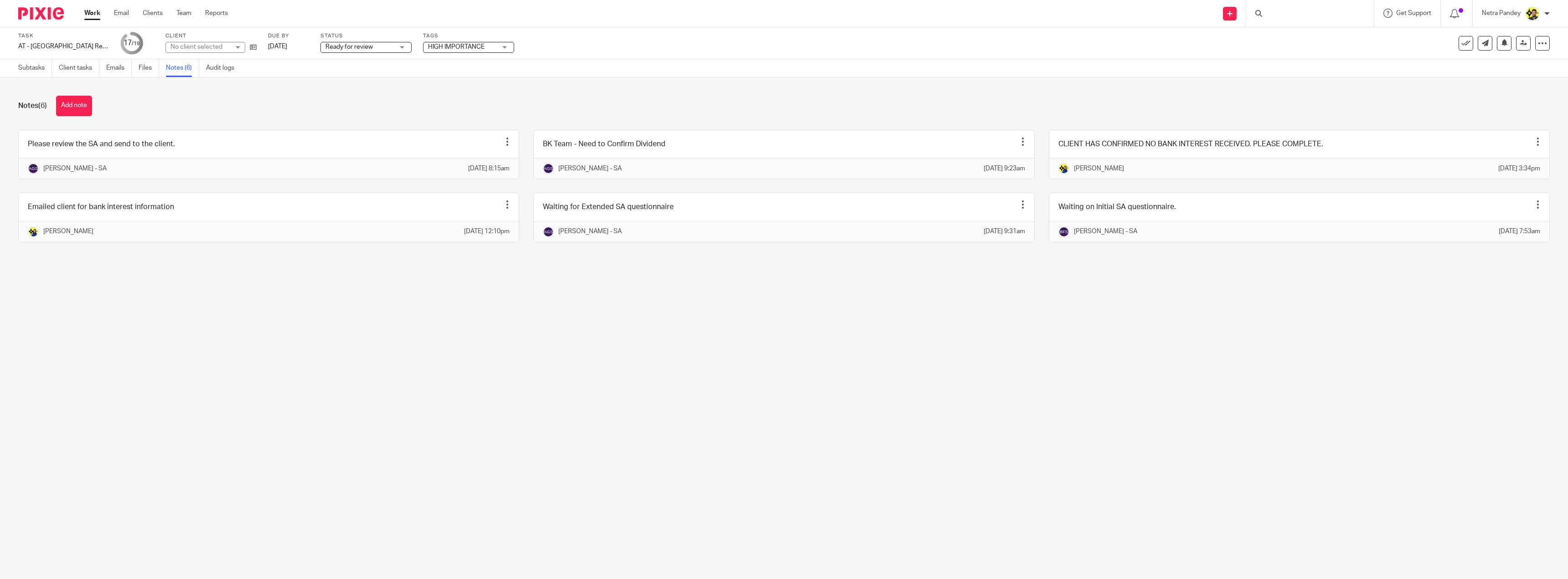
click at [141, 150] on link at bounding box center [269, 154] width 500 height 48
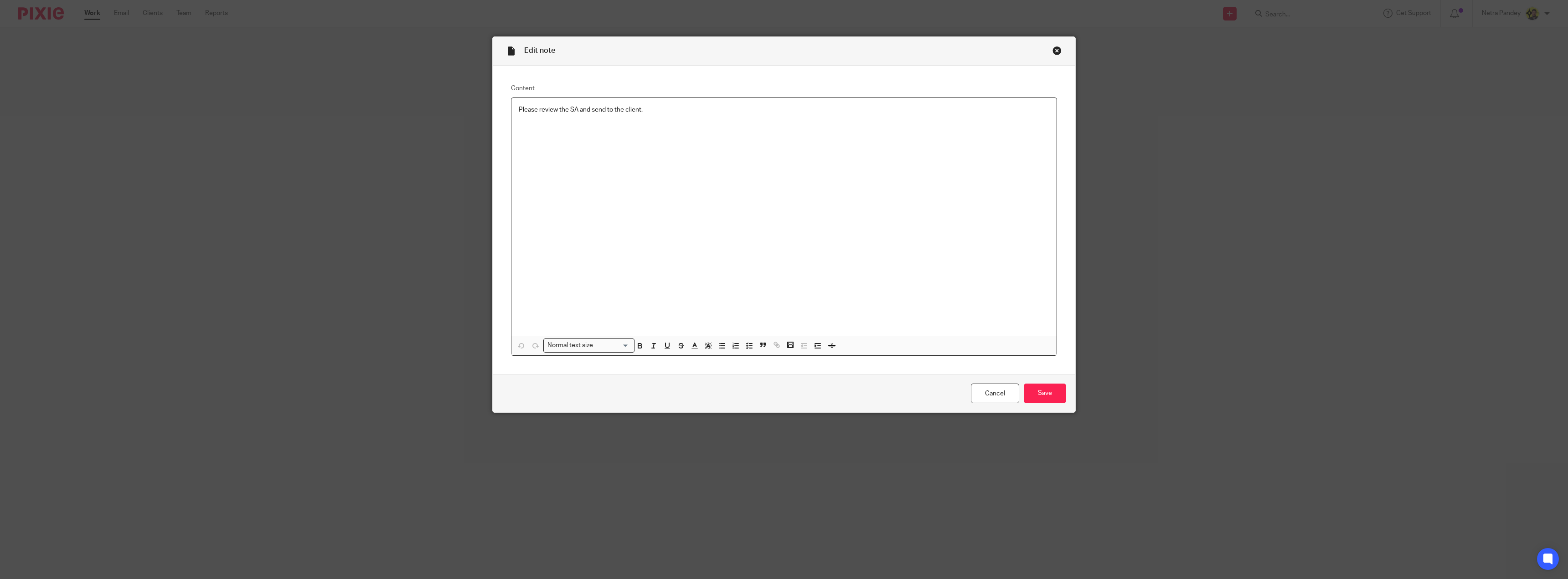
click at [557, 106] on p "Please review the SA and send to the client." at bounding box center [784, 110] width 531 height 9
click at [750, 344] on button "button" at bounding box center [749, 346] width 12 height 12
click at [521, 109] on span at bounding box center [523, 110] width 9 height 9
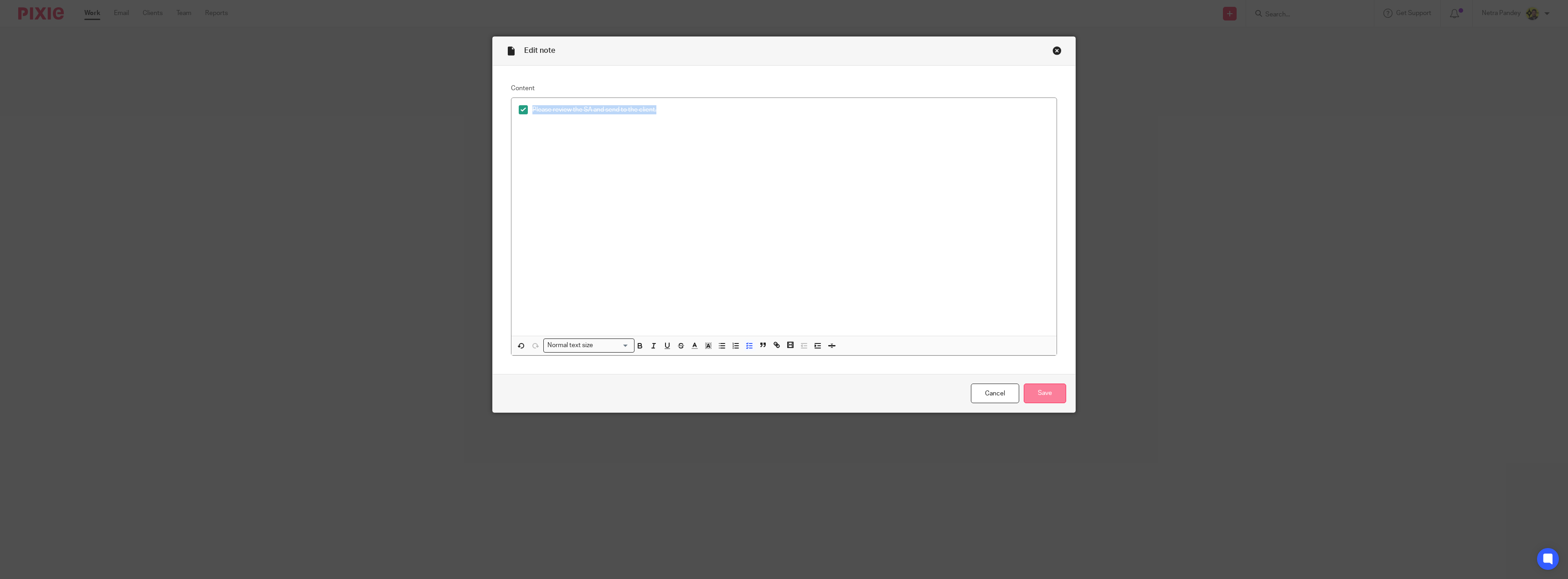
click at [1036, 393] on input "Save" at bounding box center [1045, 393] width 42 height 19
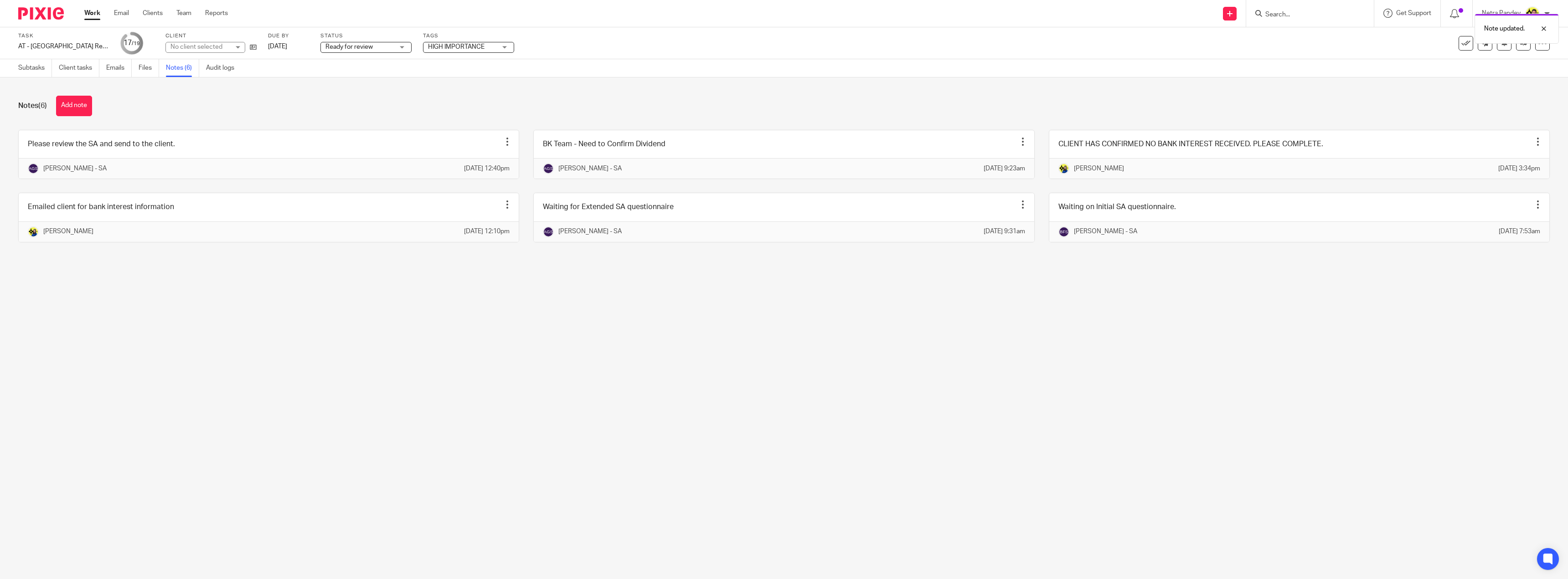
click at [342, 43] on span "Ready for review" at bounding box center [359, 47] width 68 height 10
click at [358, 190] on span "Ready to file" at bounding box center [344, 192] width 35 height 6
click at [457, 49] on span "HIGH IMPORTANCE" at bounding box center [456, 47] width 57 height 6
click at [454, 167] on li "HIGH IMPORTANCE" at bounding box center [468, 173] width 90 height 19
checkbox input "false"
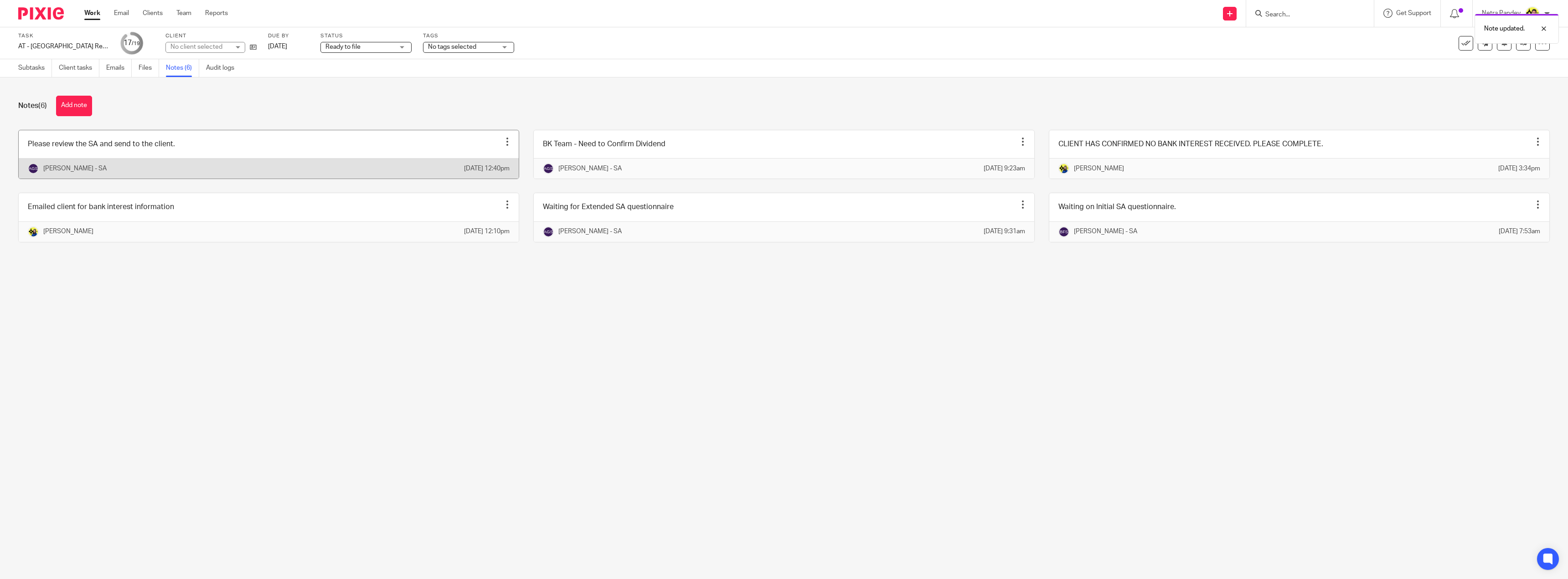
click at [368, 131] on link at bounding box center [269, 154] width 500 height 48
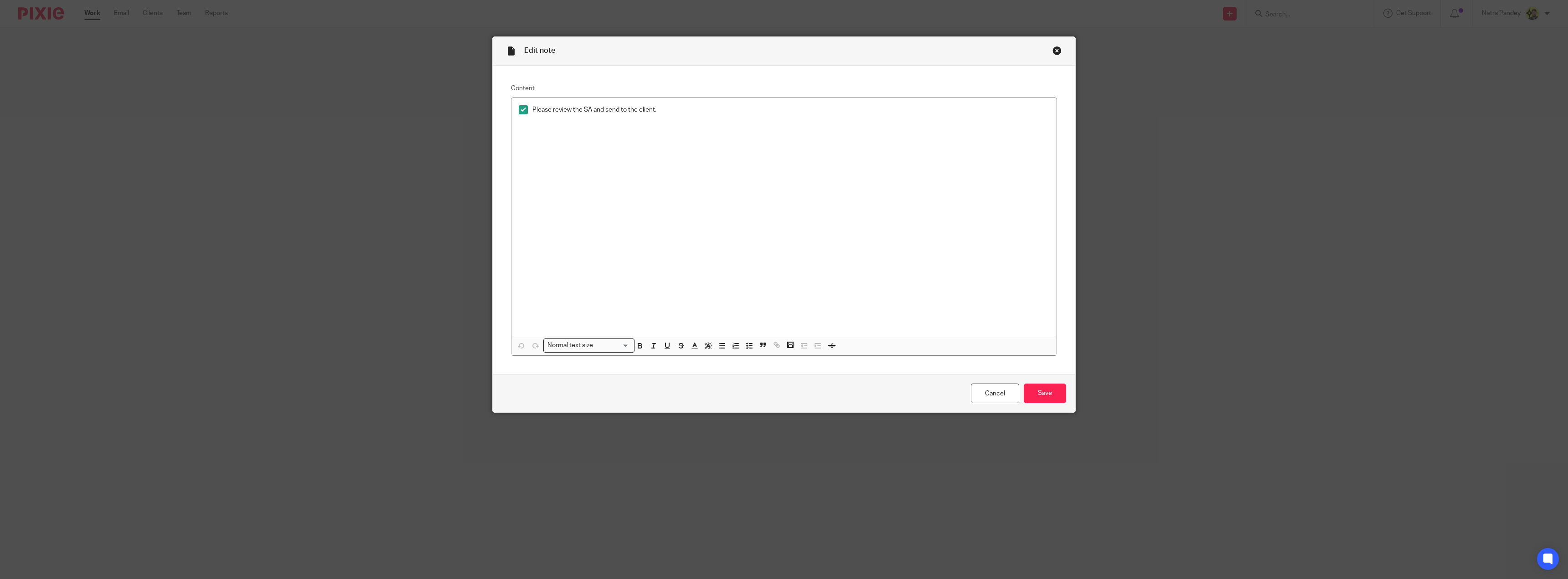
click at [1056, 53] on div "Close this dialog window" at bounding box center [1057, 51] width 9 height 9
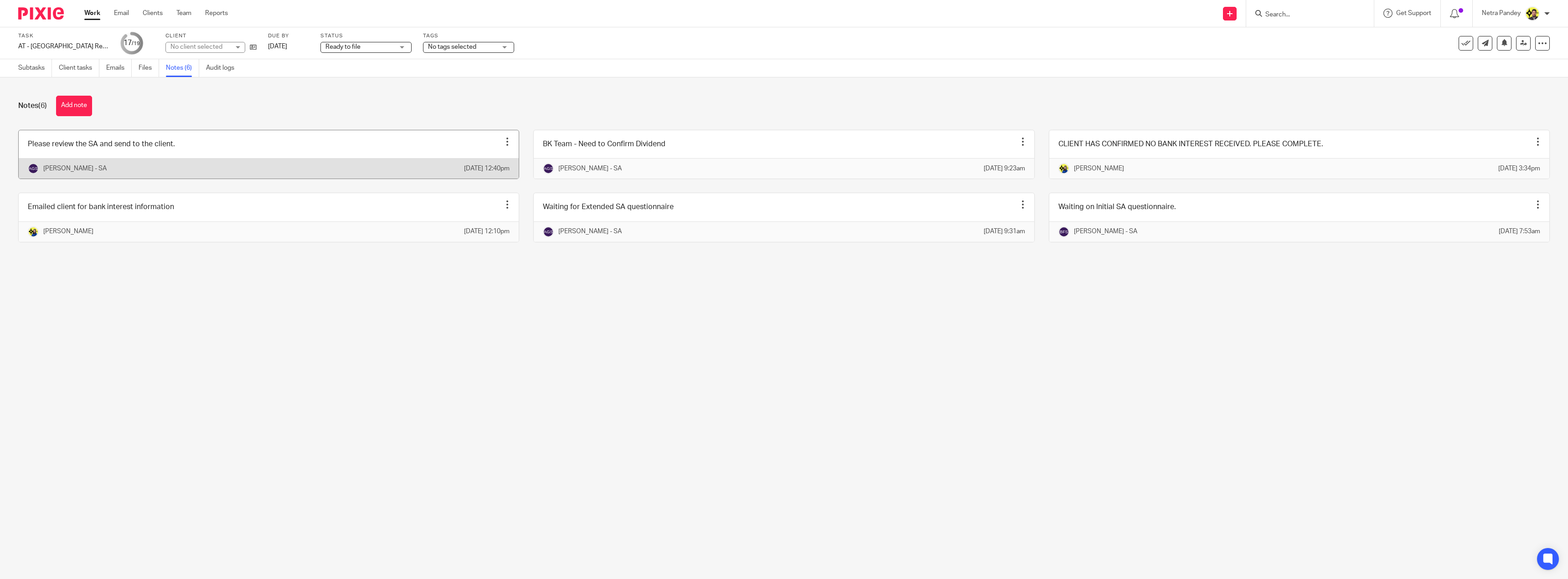
click at [244, 147] on link at bounding box center [269, 154] width 500 height 48
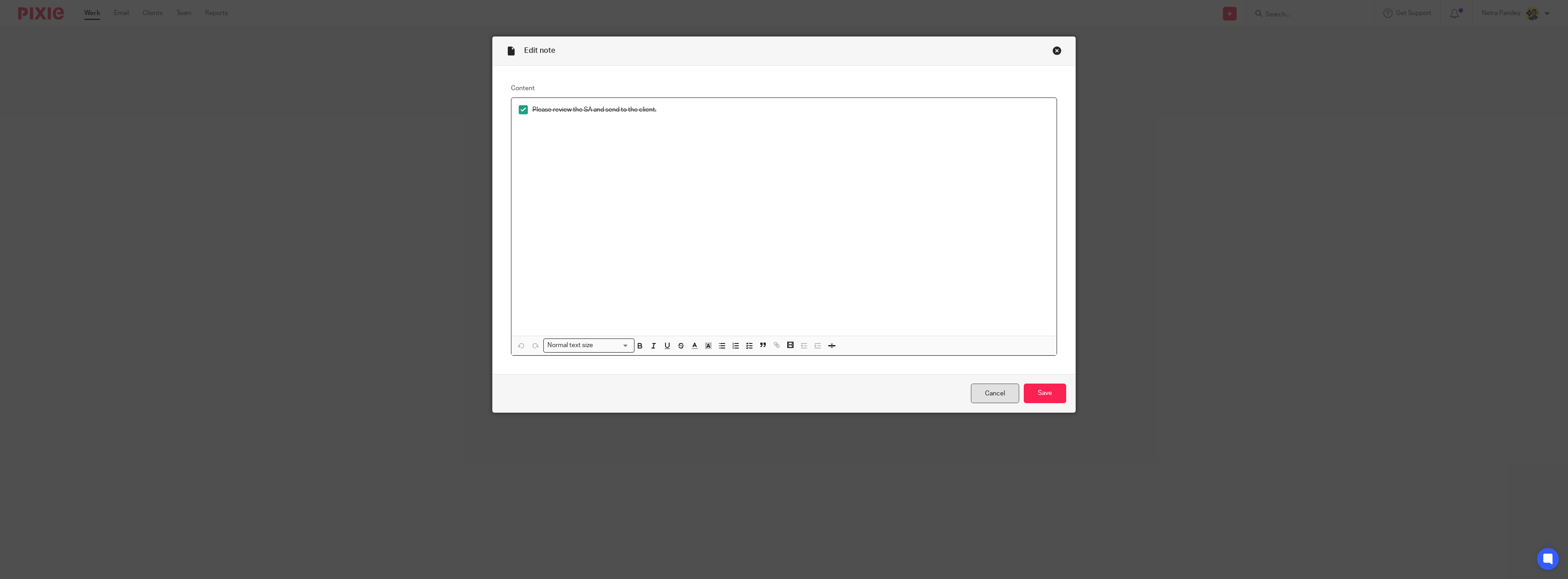
click at [971, 394] on link "Cancel" at bounding box center [995, 393] width 48 height 19
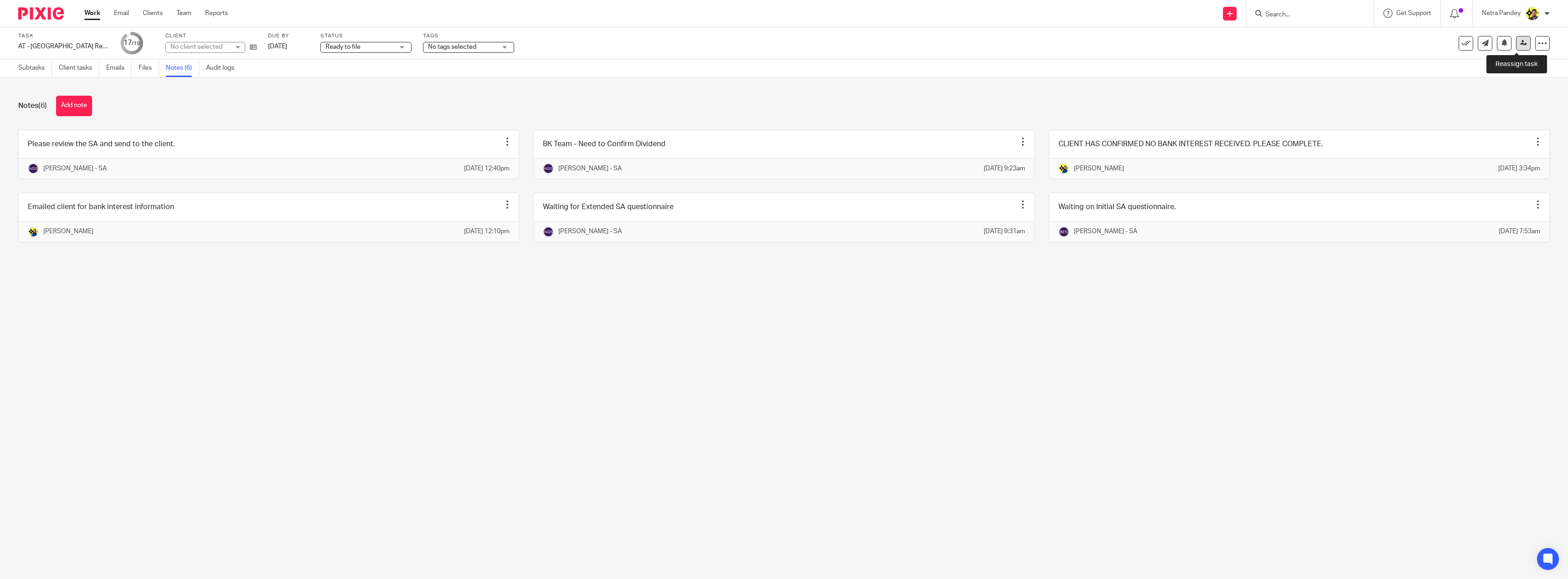
click at [1520, 43] on icon at bounding box center [1523, 43] width 7 height 7
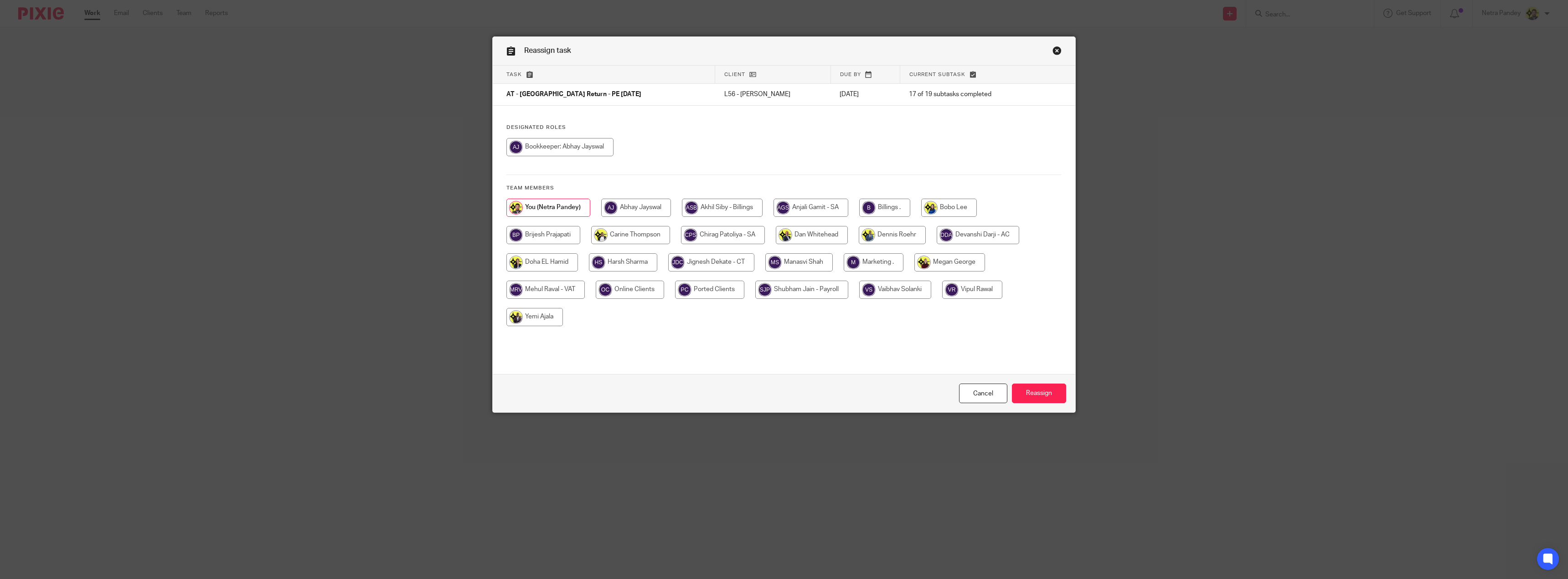
click at [877, 204] on input "radio" at bounding box center [884, 208] width 51 height 18
radio input "true"
click at [1042, 388] on input "Reassign" at bounding box center [1038, 393] width 54 height 19
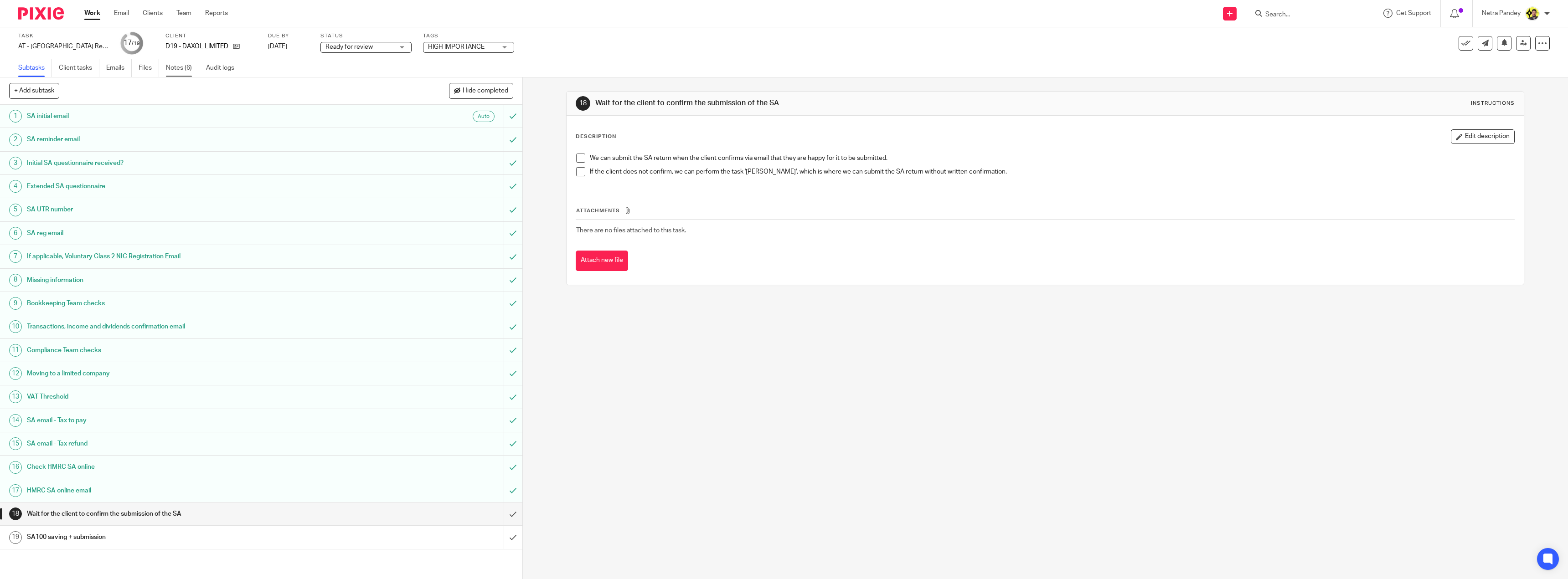
click at [172, 70] on link "Notes (6)" at bounding box center [183, 68] width 33 height 18
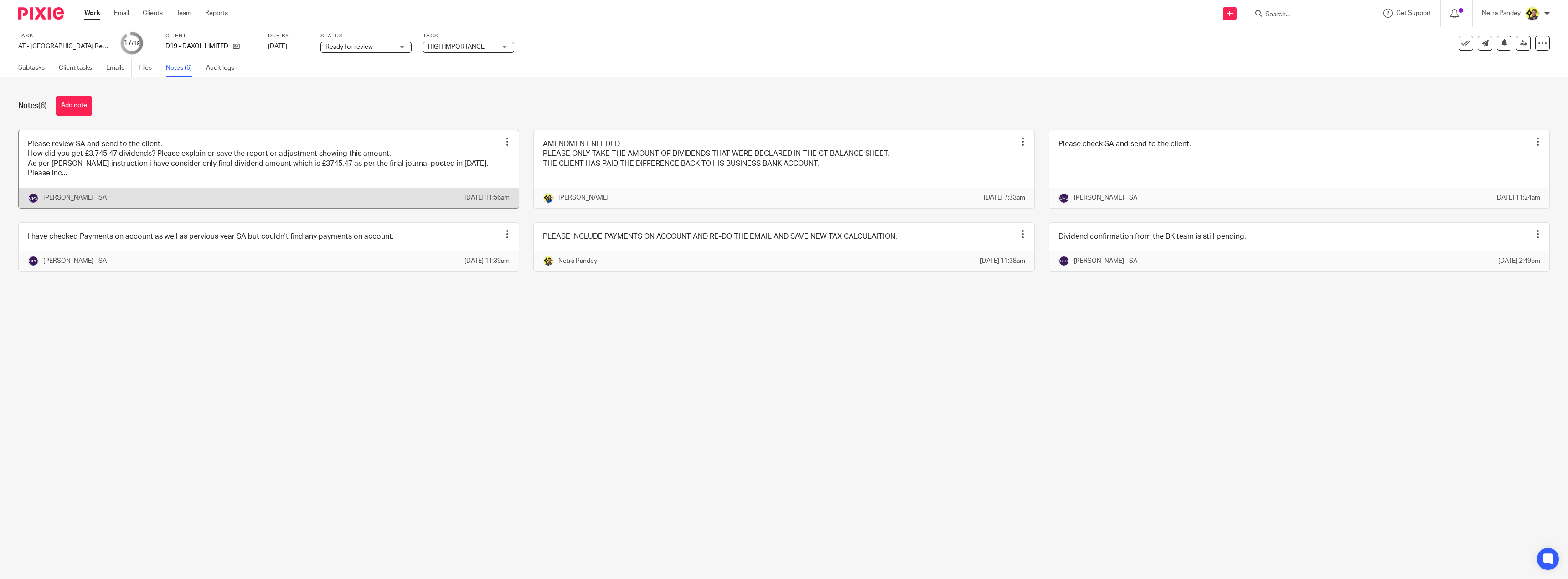
click at [201, 162] on link at bounding box center [269, 169] width 500 height 78
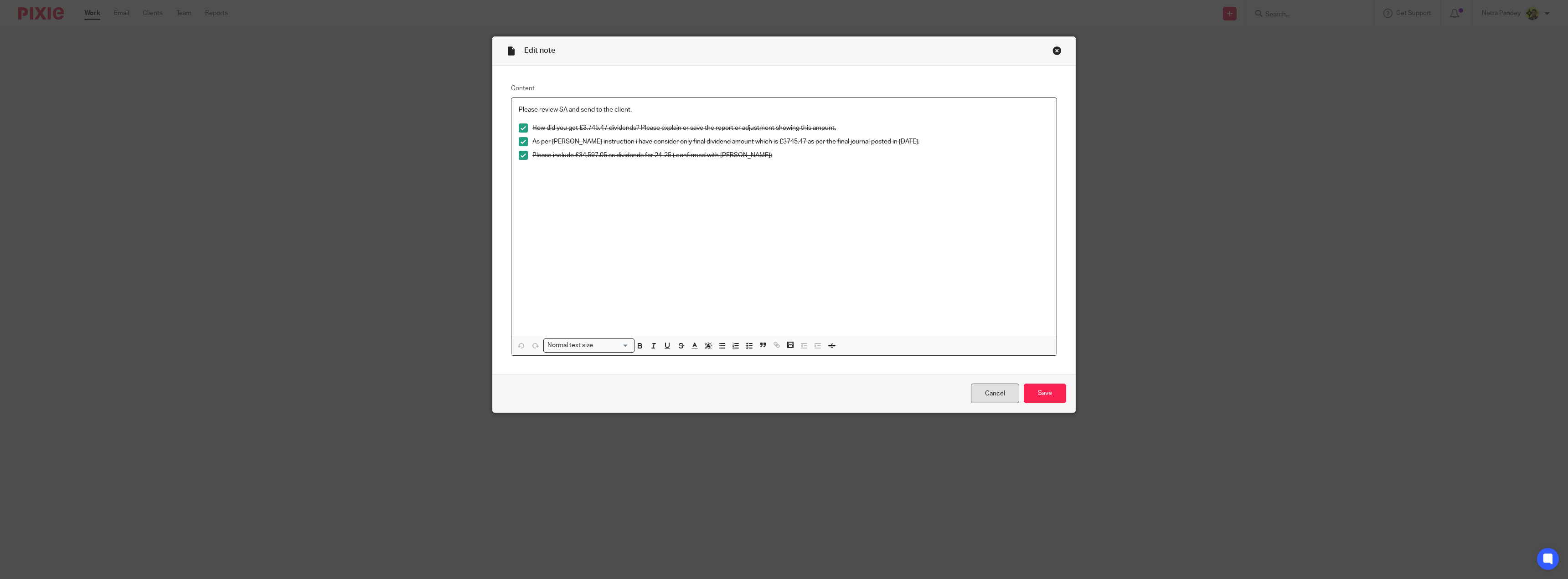
click at [992, 393] on link "Cancel" at bounding box center [995, 393] width 48 height 19
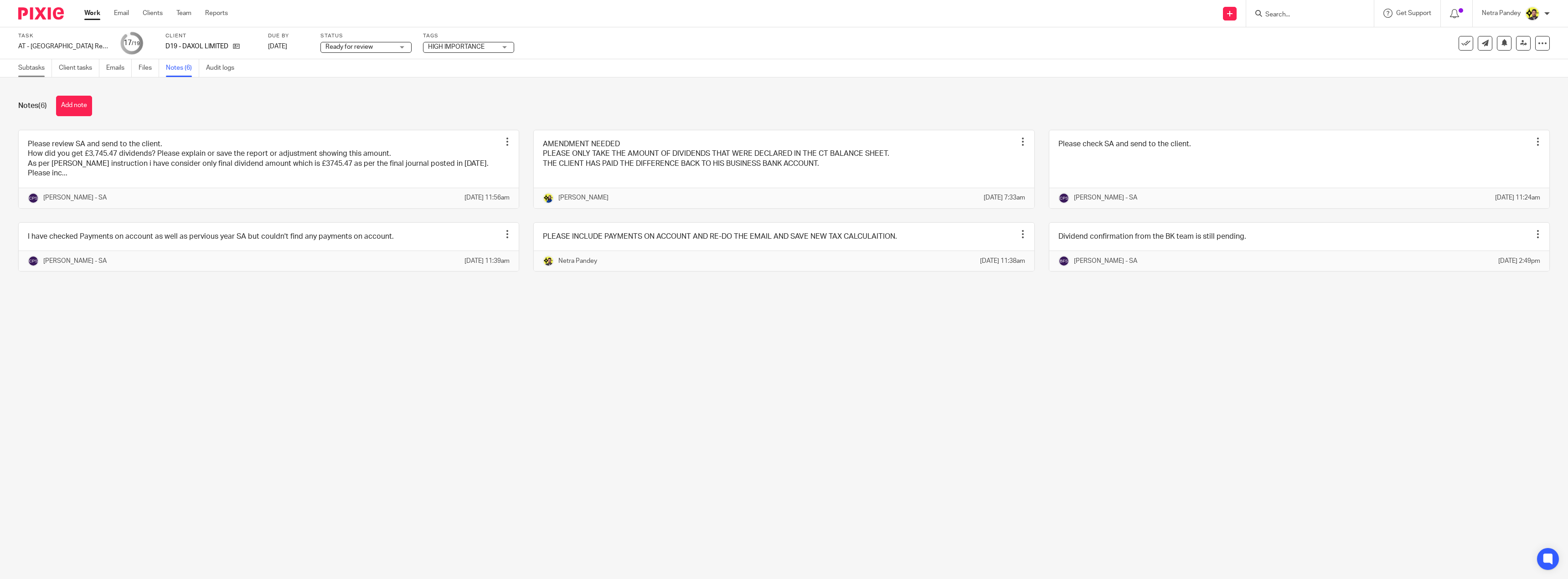
click at [42, 69] on link "Subtasks" at bounding box center [35, 68] width 33 height 18
